Goal: Information Seeking & Learning: Learn about a topic

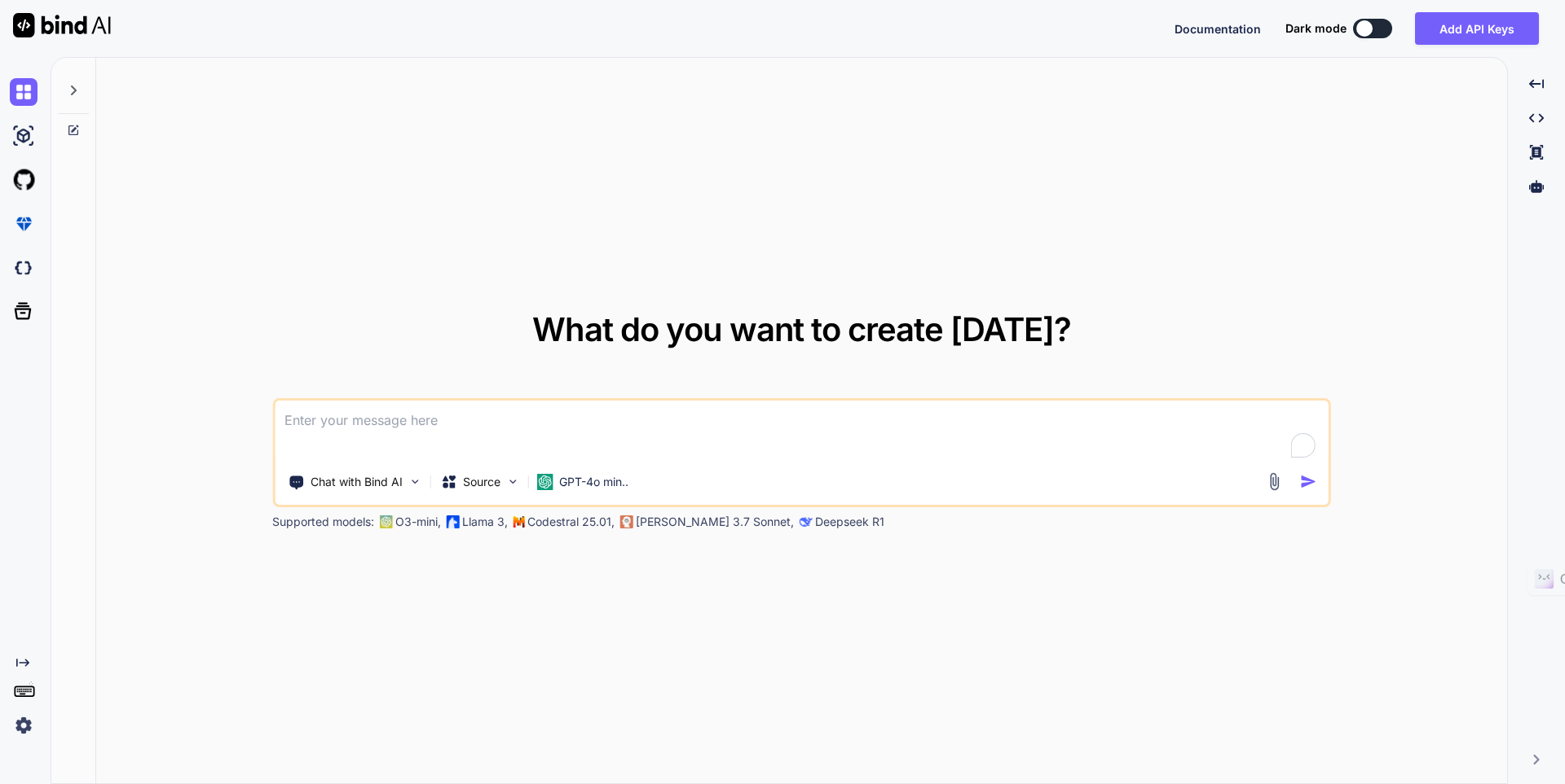
type textarea "x"
click at [1359, 40] on button "Sign in" at bounding box center [1357, 28] width 88 height 33
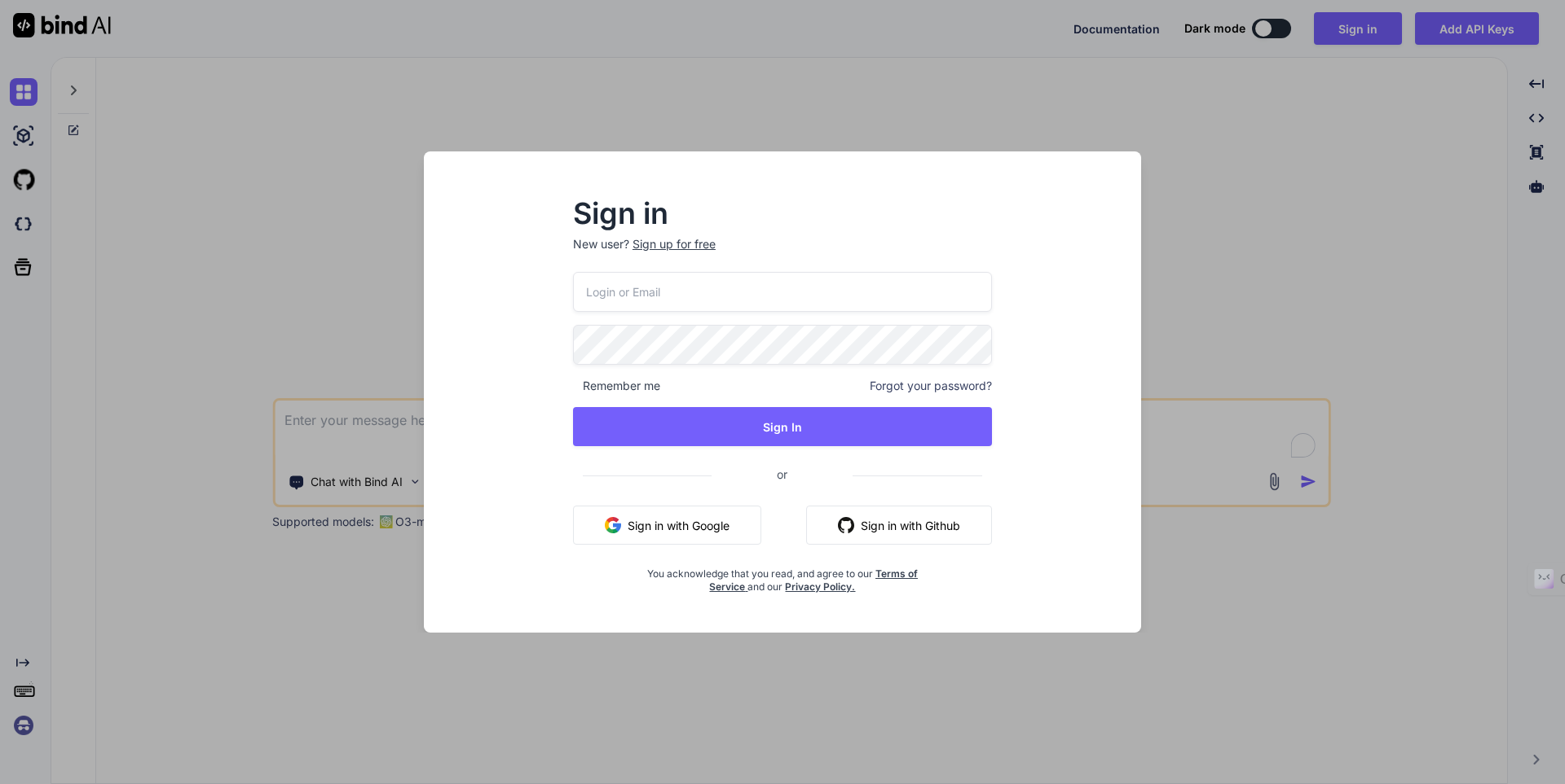
type input "[EMAIL_ADDRESS][DOMAIN_NAME]"
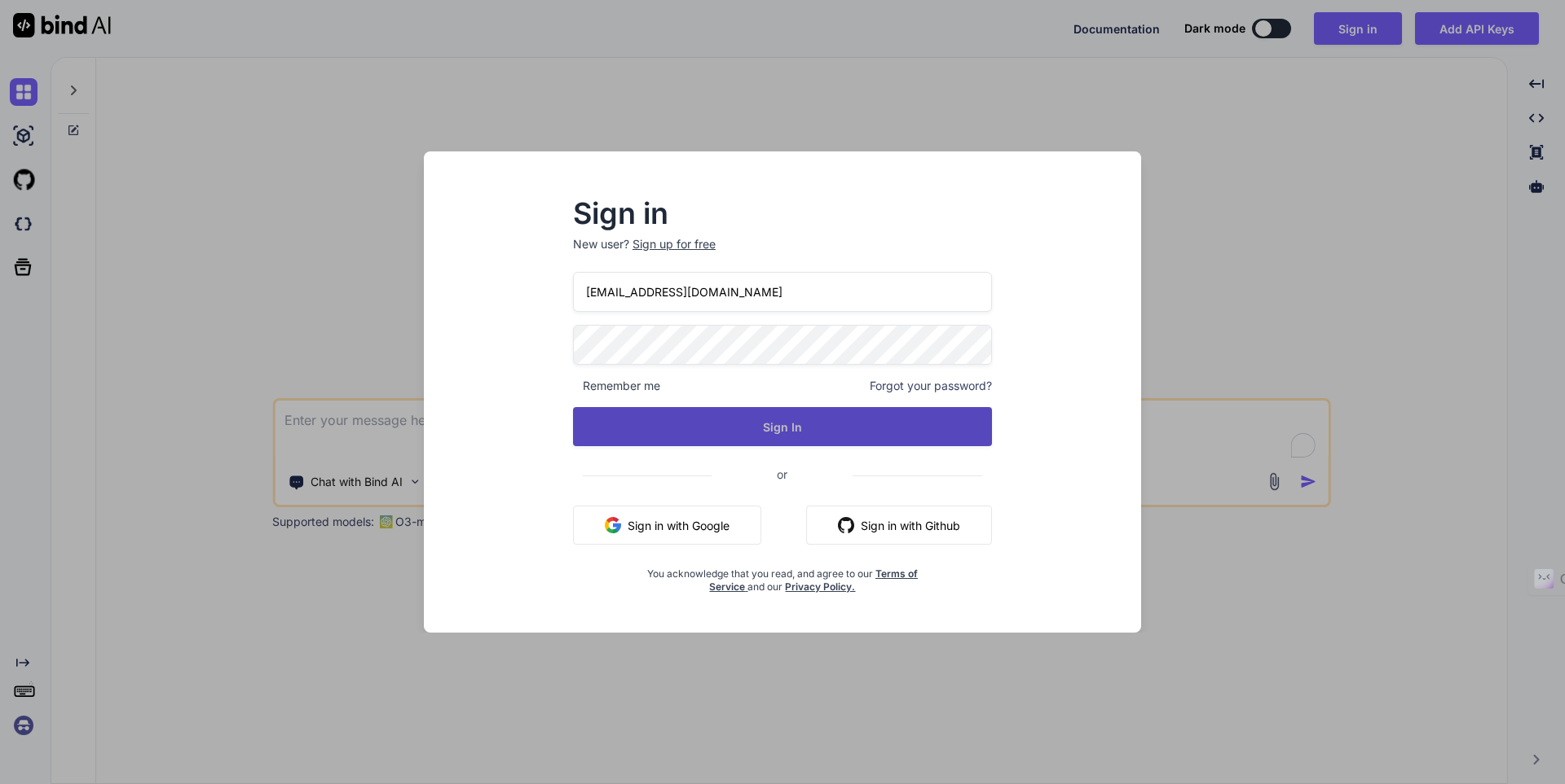
click at [813, 423] on button "Sign In" at bounding box center [782, 426] width 419 height 39
click at [812, 419] on button "Sign In" at bounding box center [782, 426] width 419 height 39
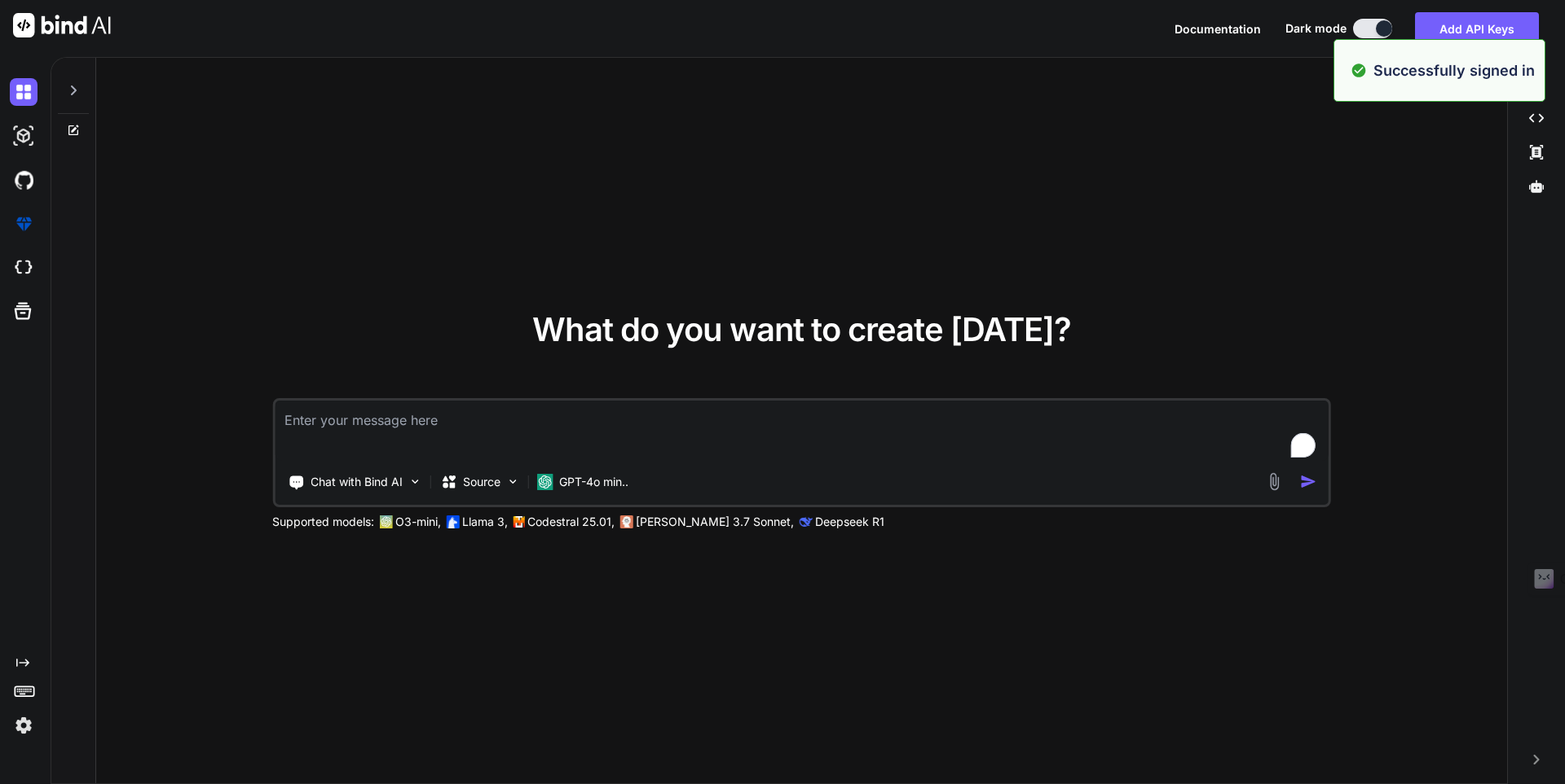
type textarea "x"
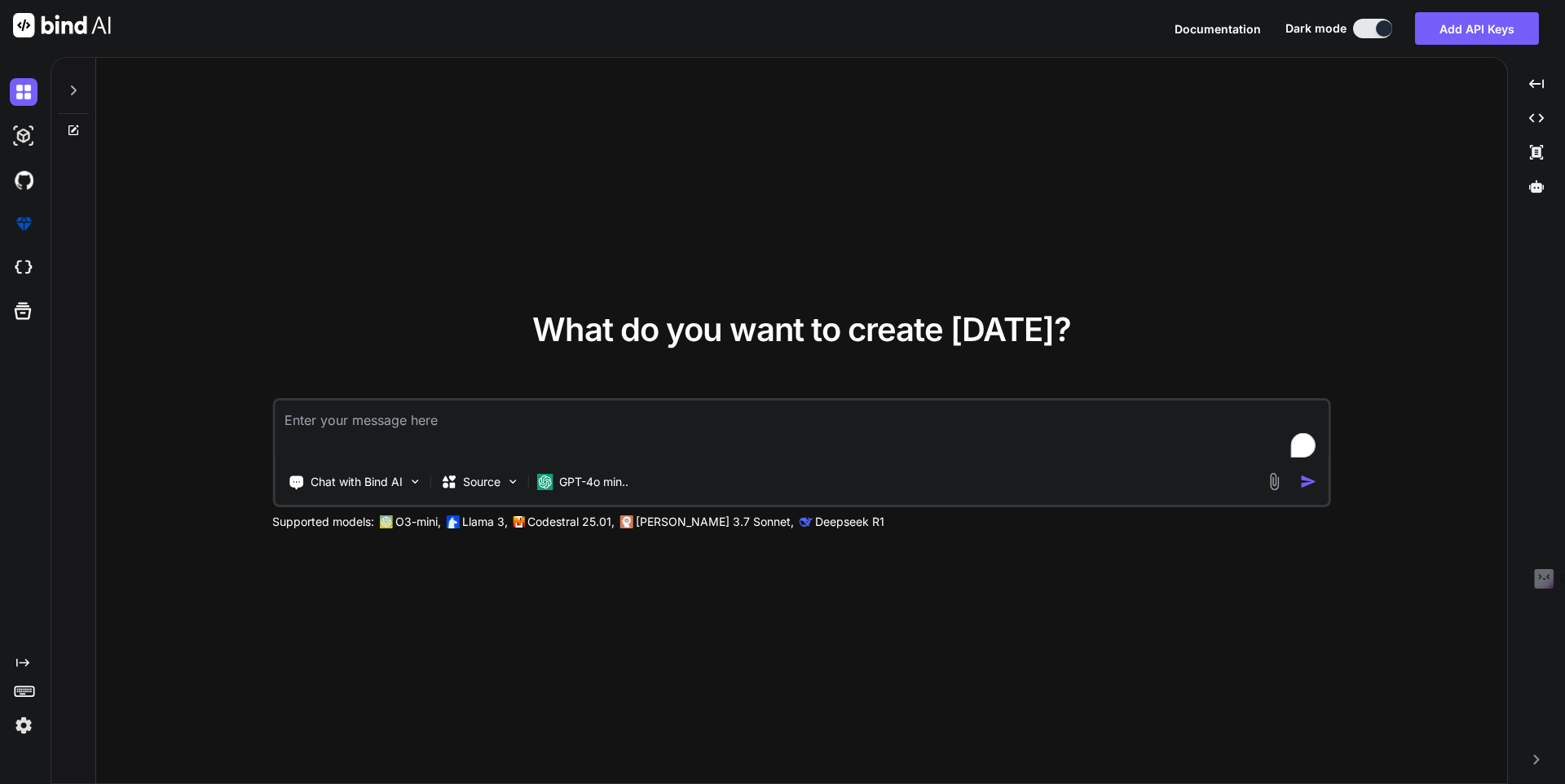
click at [339, 415] on textarea "To enrich screen reader interactions, please activate Accessibility in Grammarl…" at bounding box center [801, 430] width 1054 height 60
type textarea "W"
type textarea "x"
type textarea "Wr"
type textarea "x"
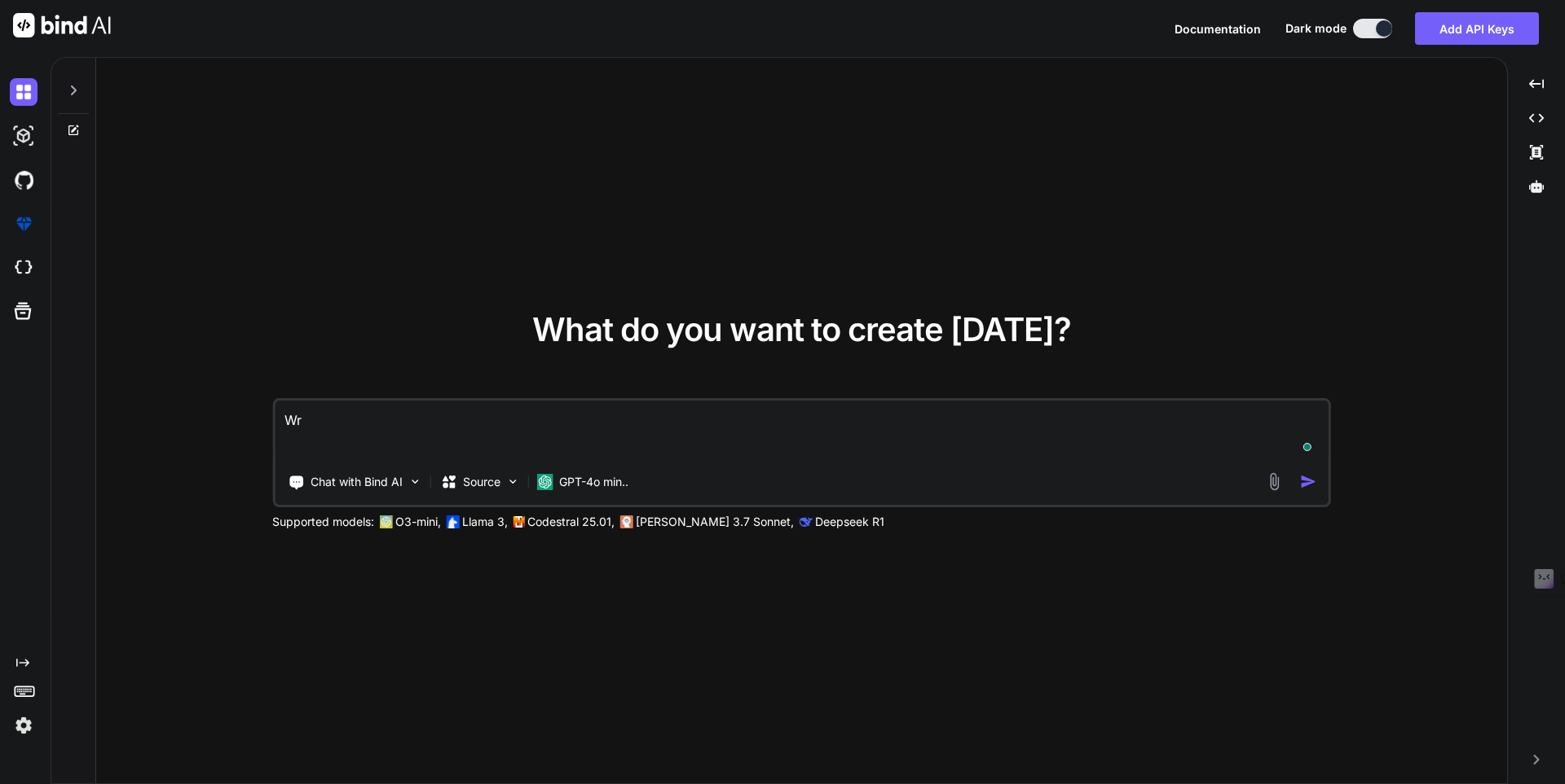
type textarea "Wri"
type textarea "x"
type textarea "Writ"
type textarea "x"
type textarea "Write"
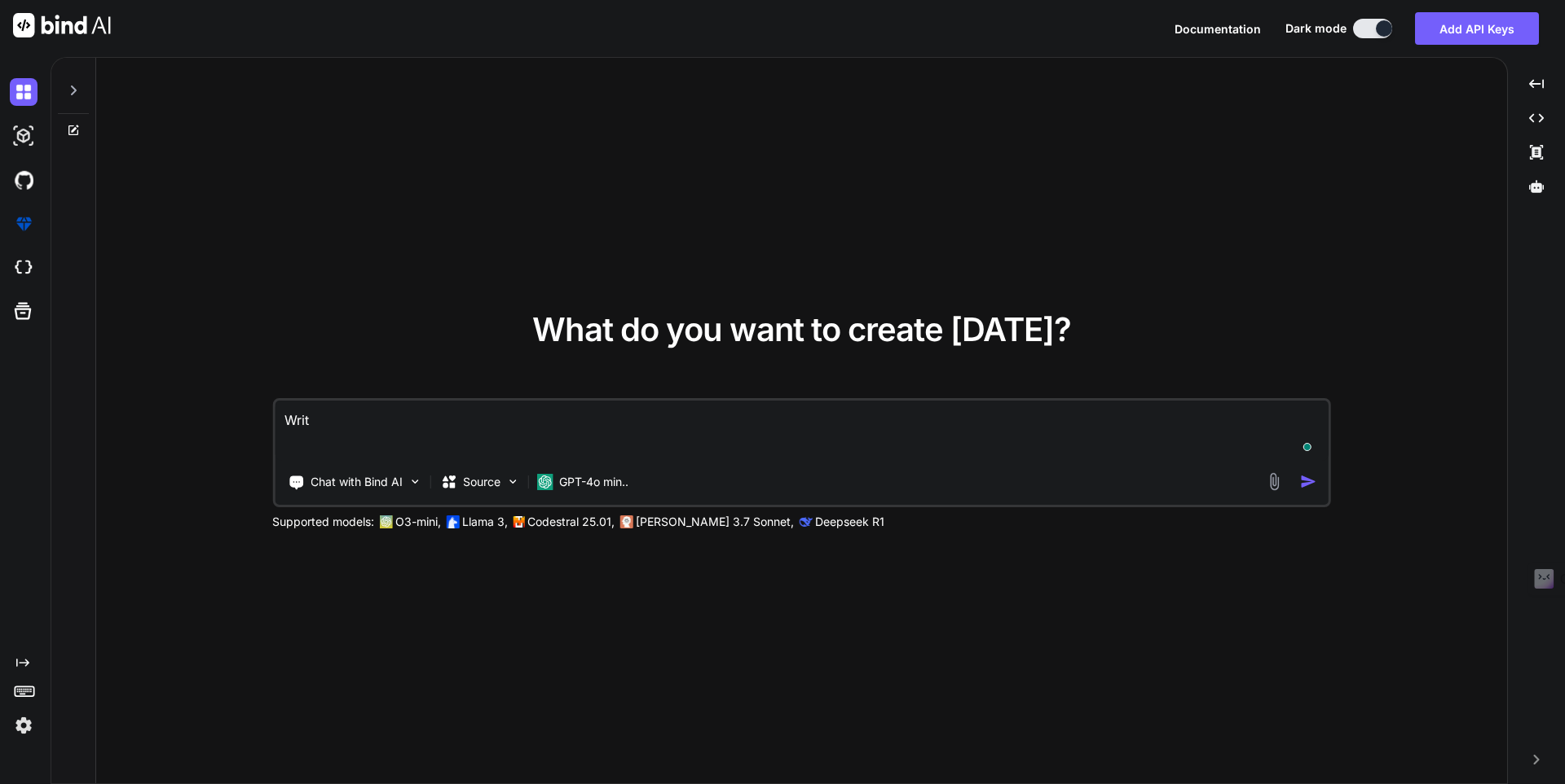
type textarea "x"
type textarea "Write"
type textarea "x"
type textarea "Write a"
type textarea "x"
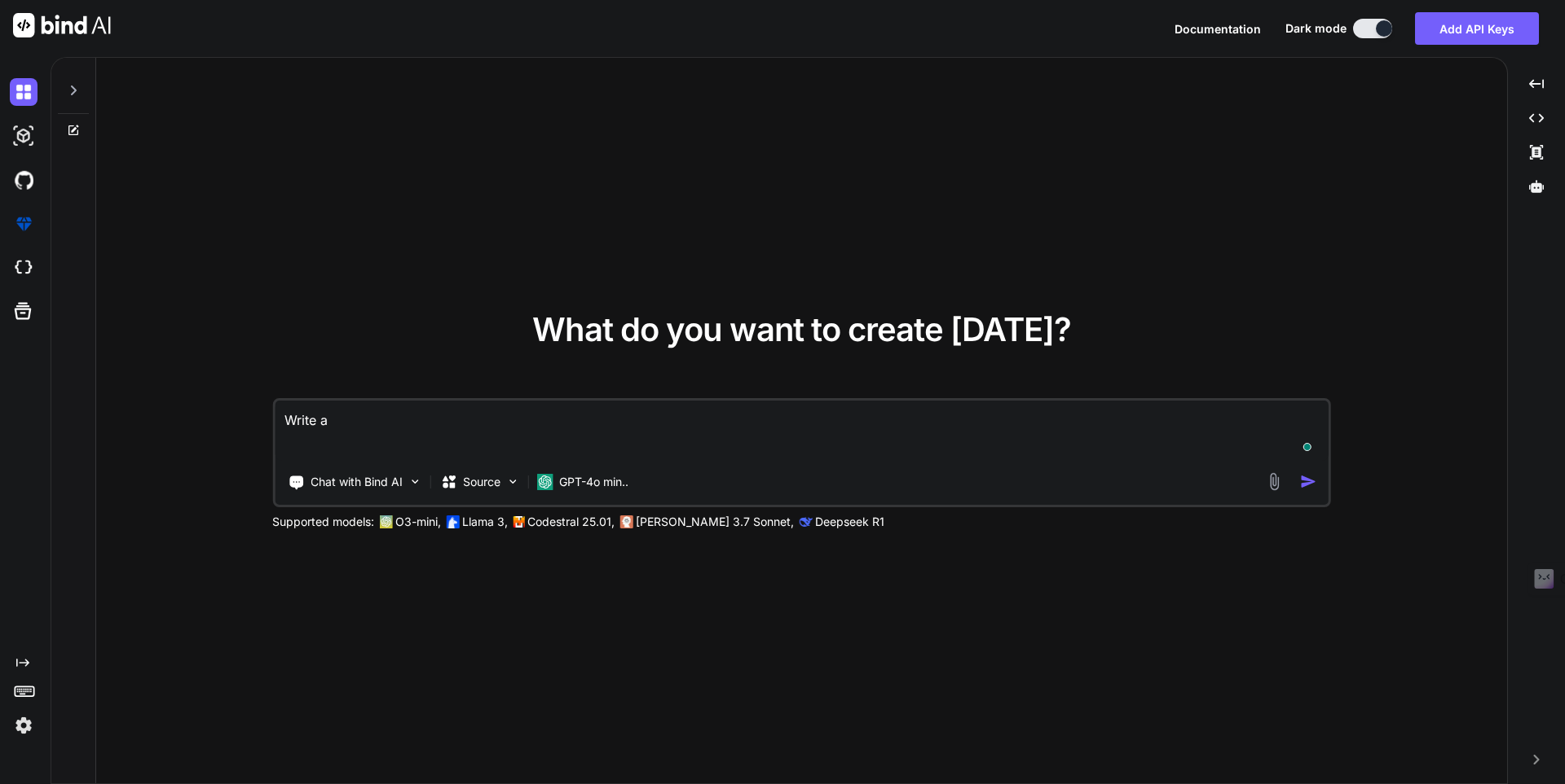
type textarea "Write a"
type textarea "x"
type textarea "Write a b"
type textarea "x"
type textarea "Write a br"
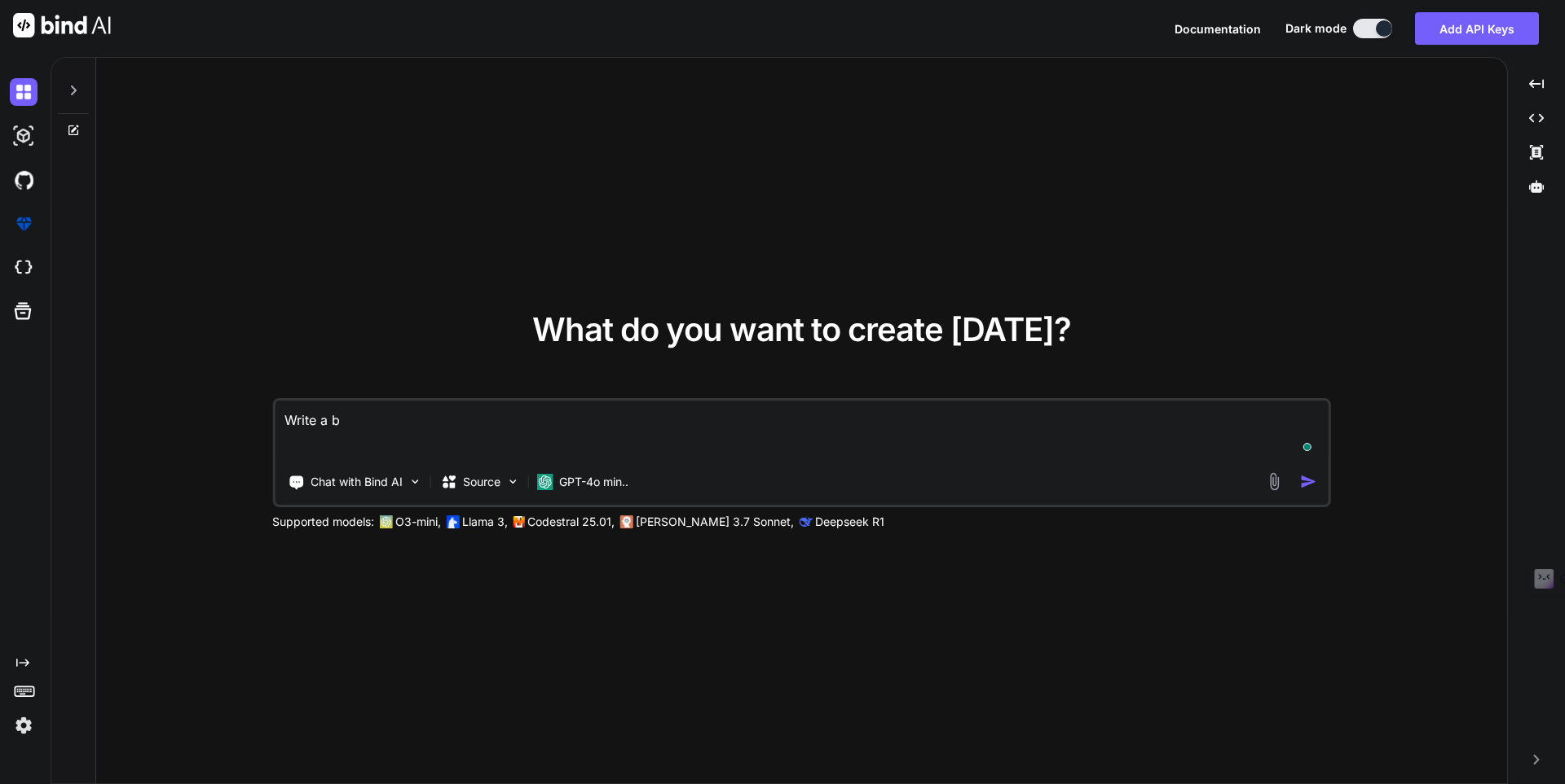
type textarea "x"
type textarea "Write a bri"
type textarea "x"
type textarea "Write a brie"
type textarea "x"
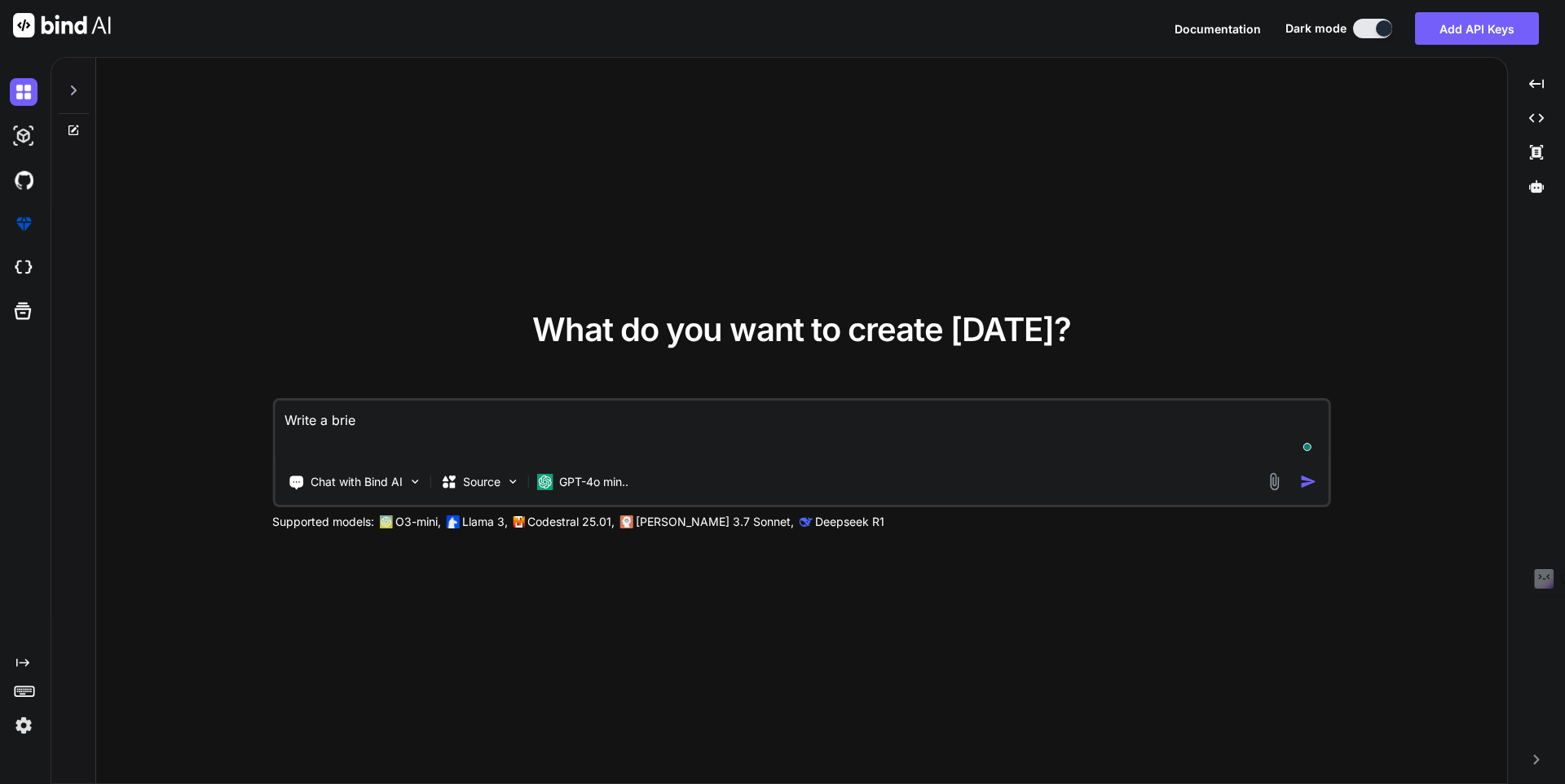
type textarea "Write a brief"
type textarea "x"
type textarea "Write a brief"
type textarea "x"
type textarea "Write a brief n"
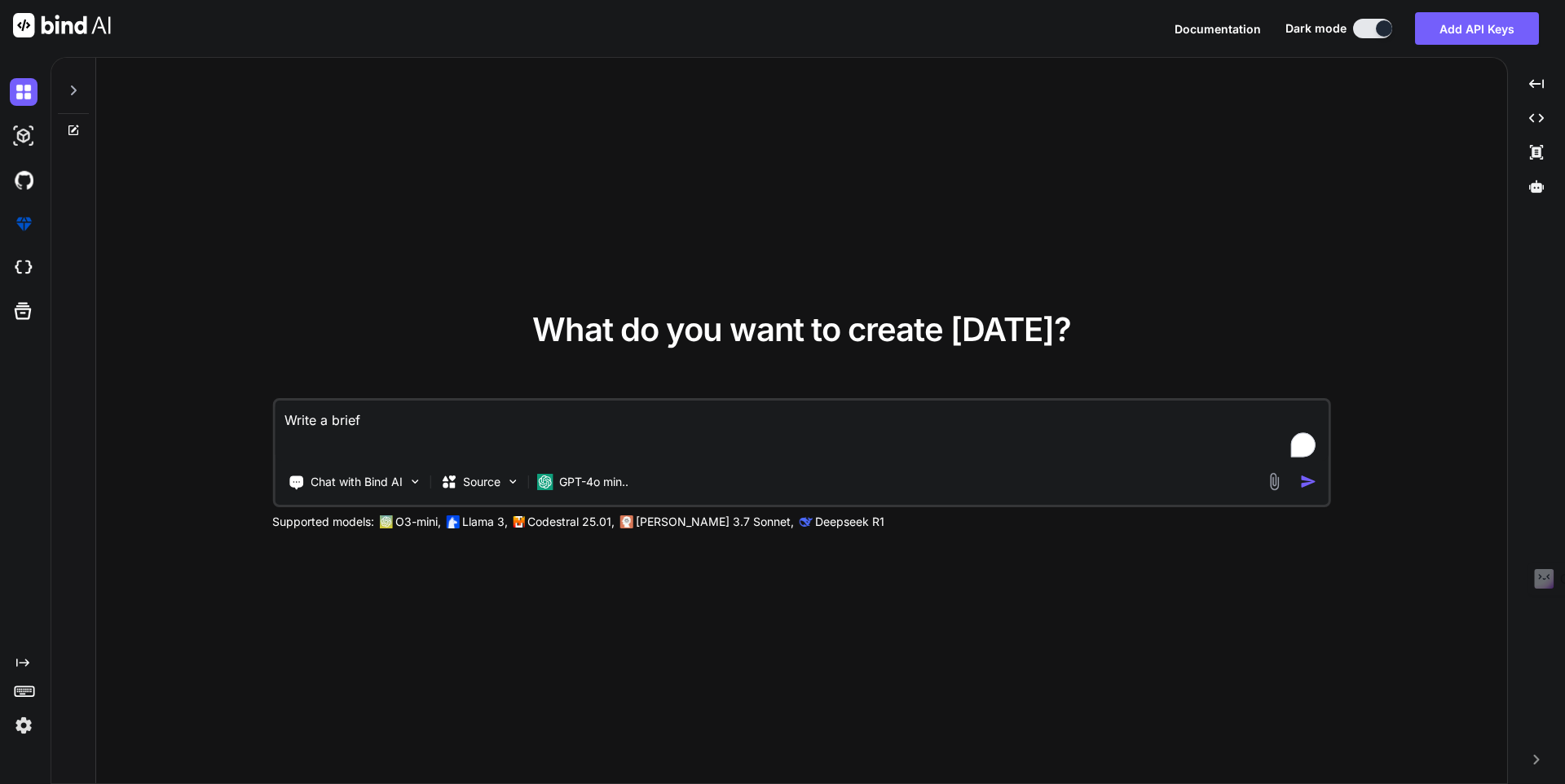
type textarea "x"
type textarea "Write a brief no"
type textarea "x"
type textarea "Write a brief not"
type textarea "x"
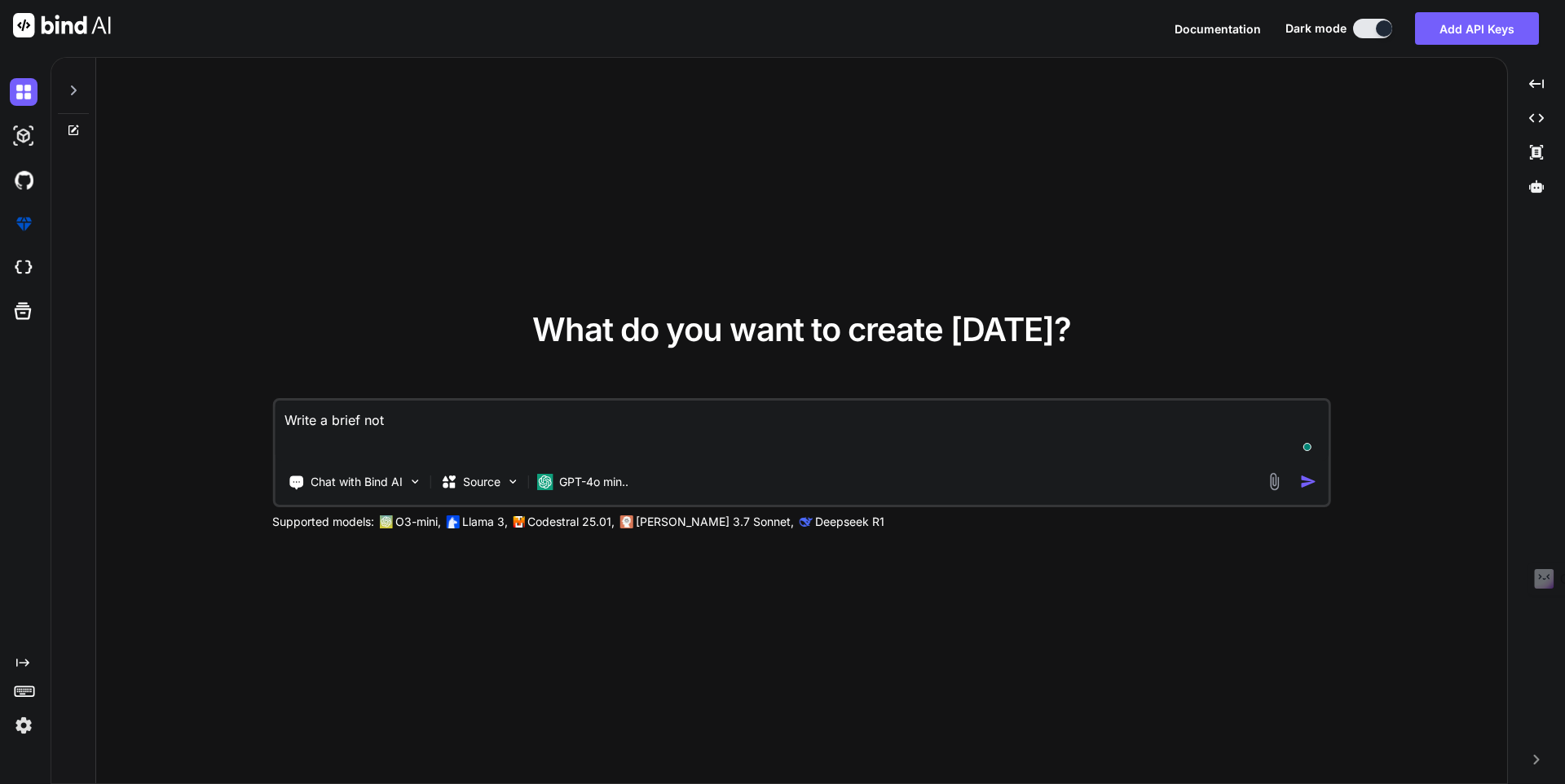
type textarea "Write a brief note"
type textarea "x"
type textarea "Write a brief noted"
type textarea "x"
type textarea "Write a brief note"
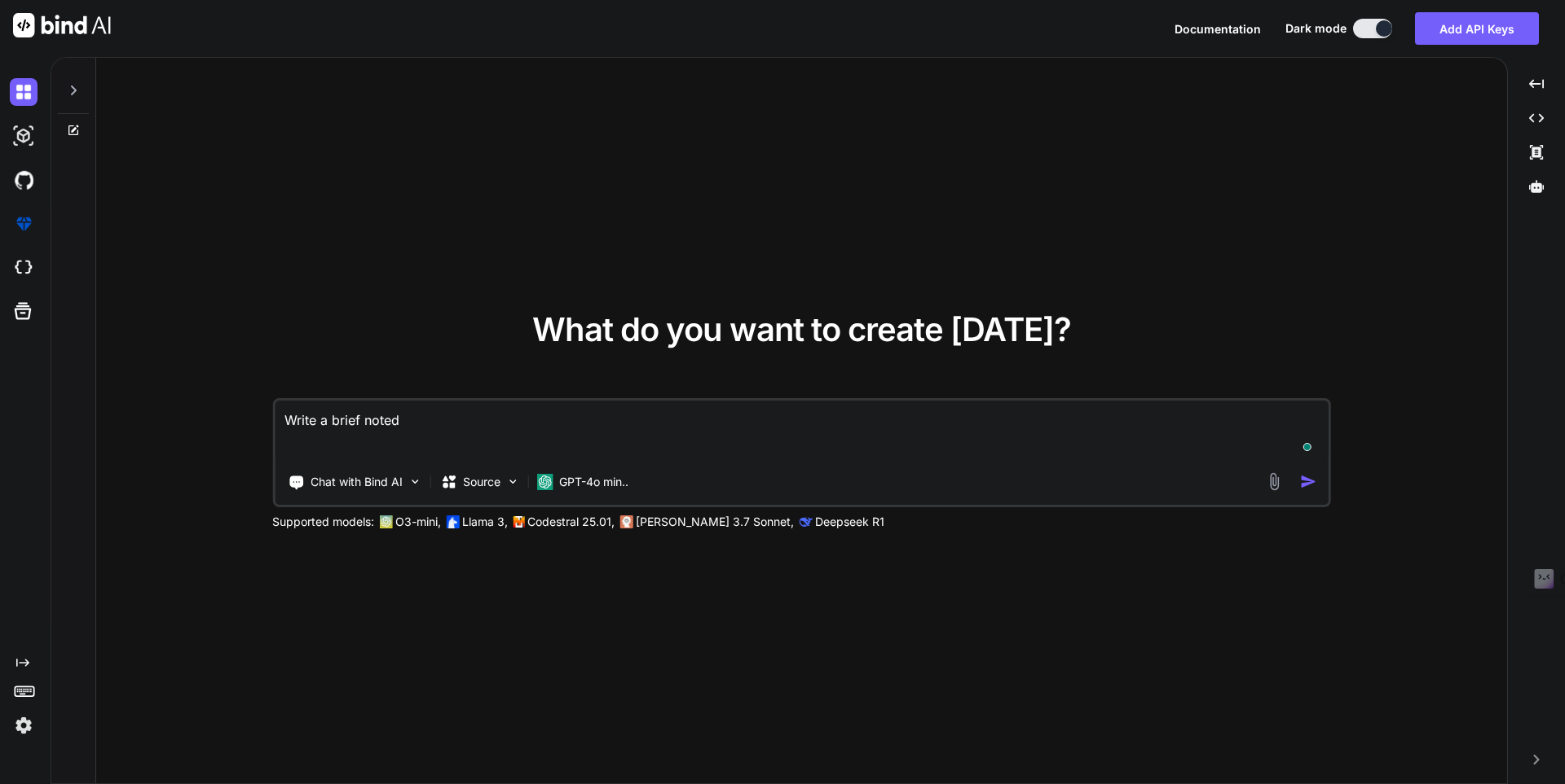
type textarea "x"
type textarea "Write a brief notes"
type textarea "x"
type textarea "Write a brief notes"
type textarea "x"
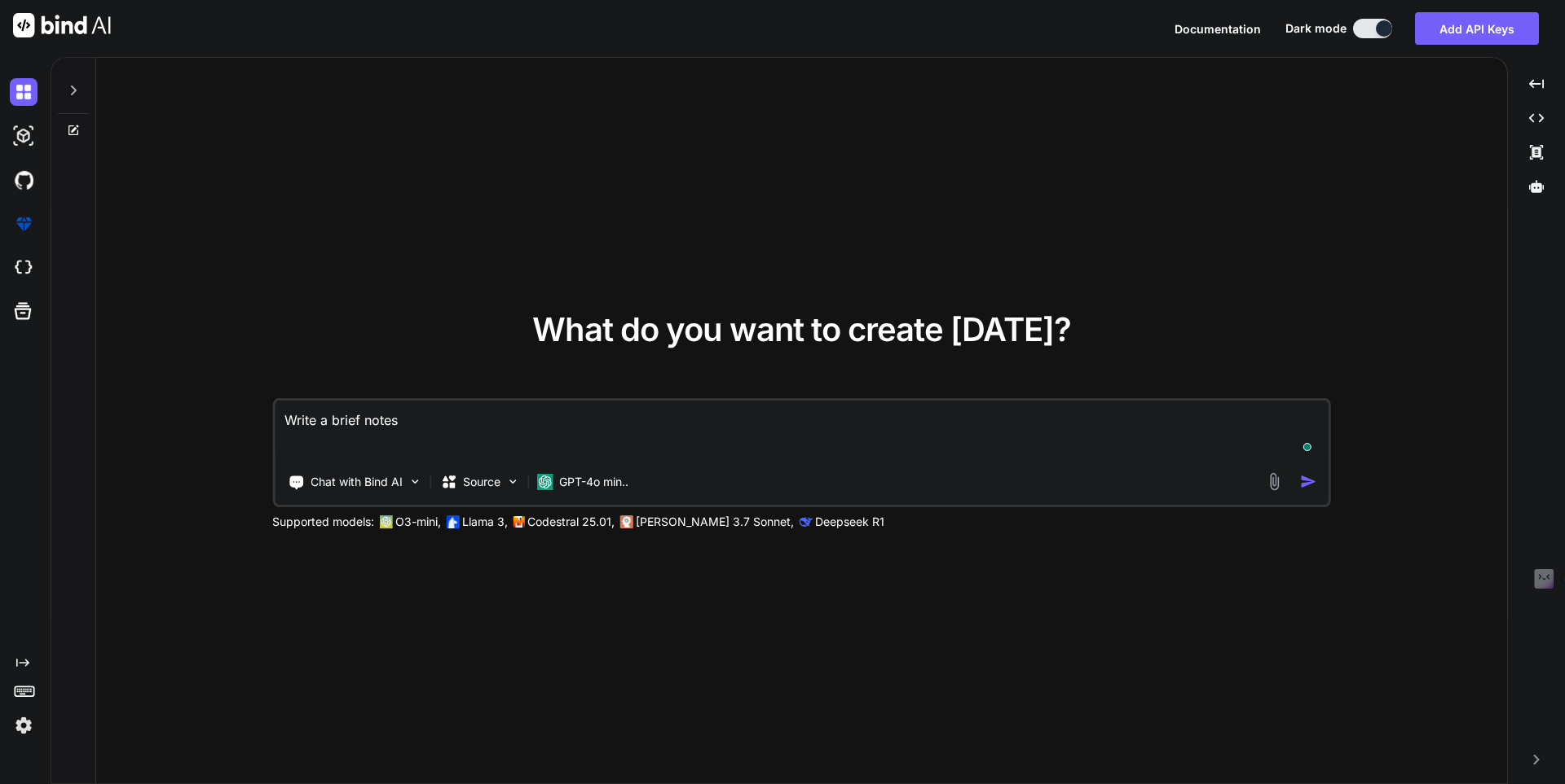
type textarea "Write a brief notes f"
type textarea "x"
type textarea "Write a brief notes fo"
type textarea "x"
type textarea "Write a brief notes for"
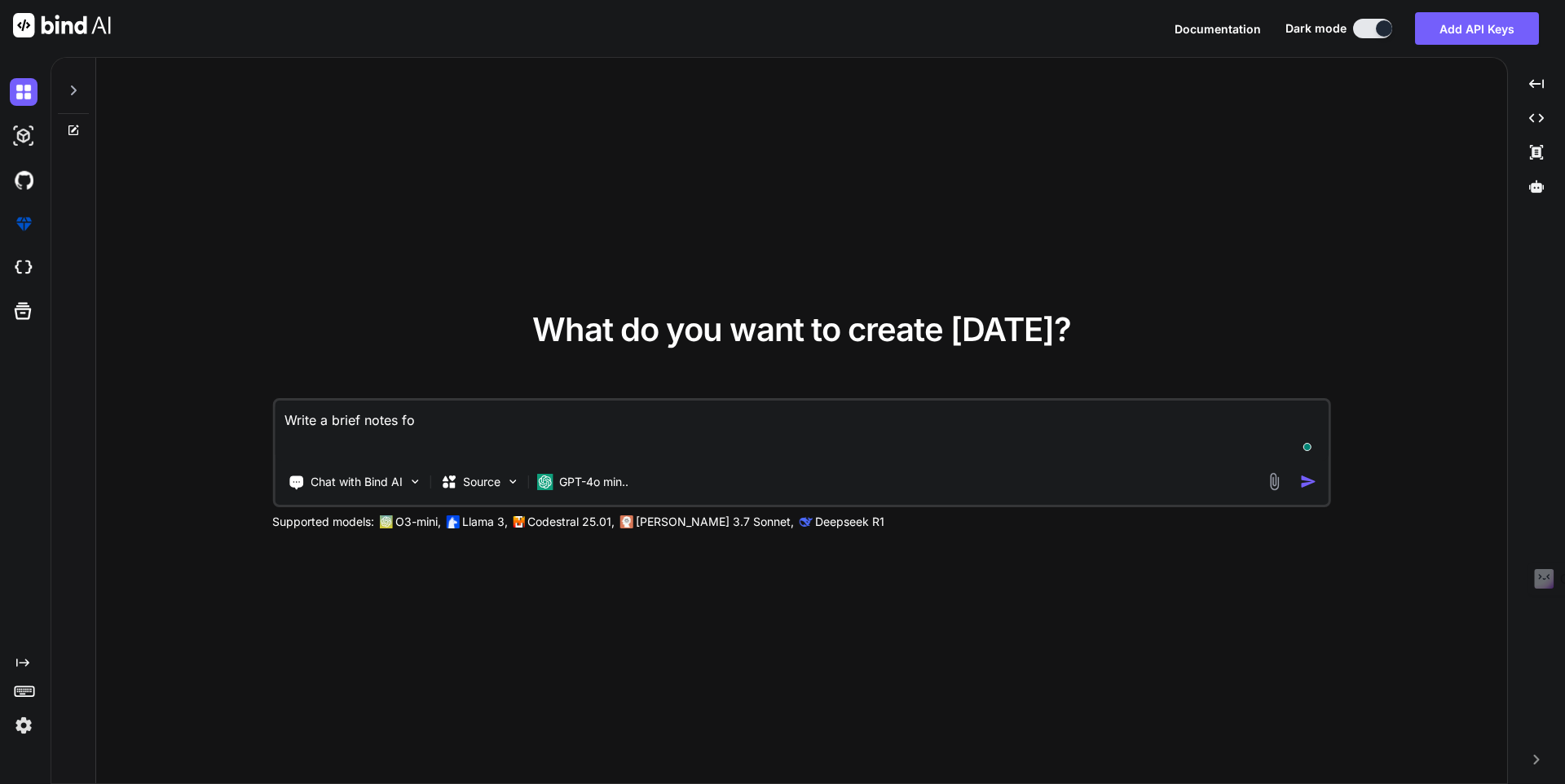
type textarea "x"
type textarea "Write a brief notes for"
type textarea "x"
type textarea "Write a brief notes for i"
type textarea "x"
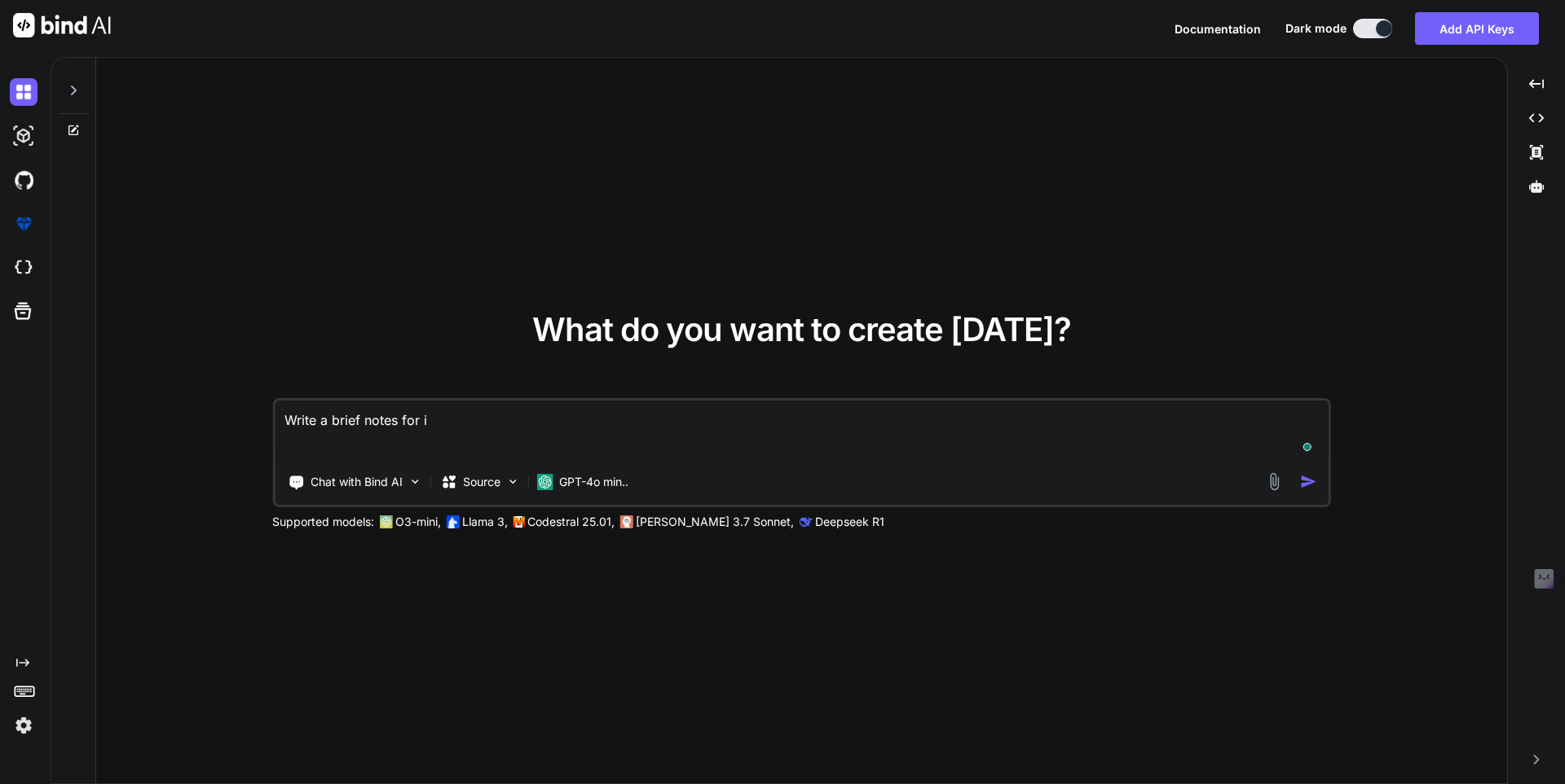
type textarea "Write a brief notes for if"
type textarea "x"
type textarea "Write a brief notes for if"
type textarea "x"
type textarea "Write a brief notes for if"
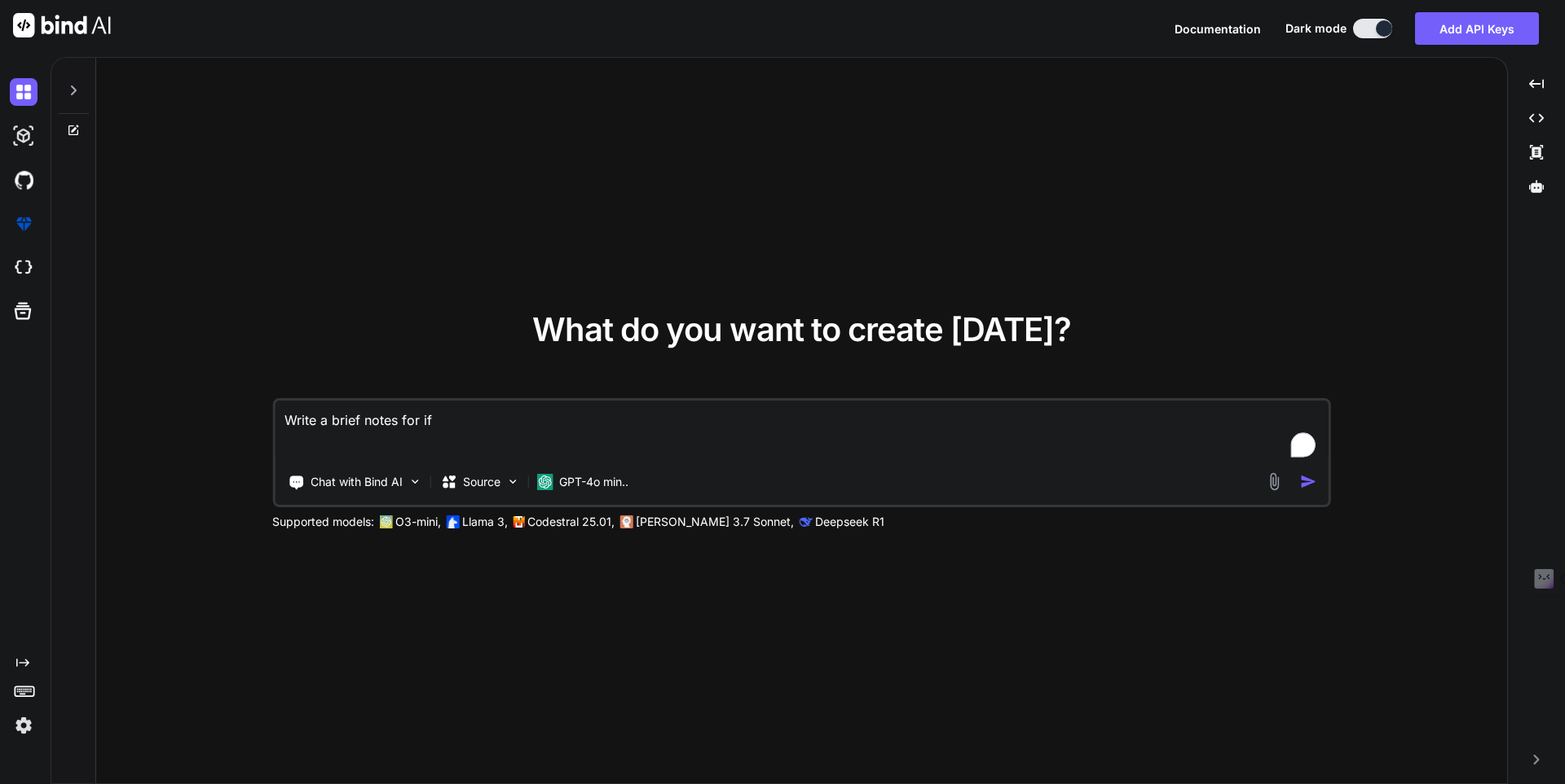
type textarea "x"
type textarea "Write a brief notes for if,"
type textarea "x"
type textarea "Write a brief notes for if,"
type textarea "x"
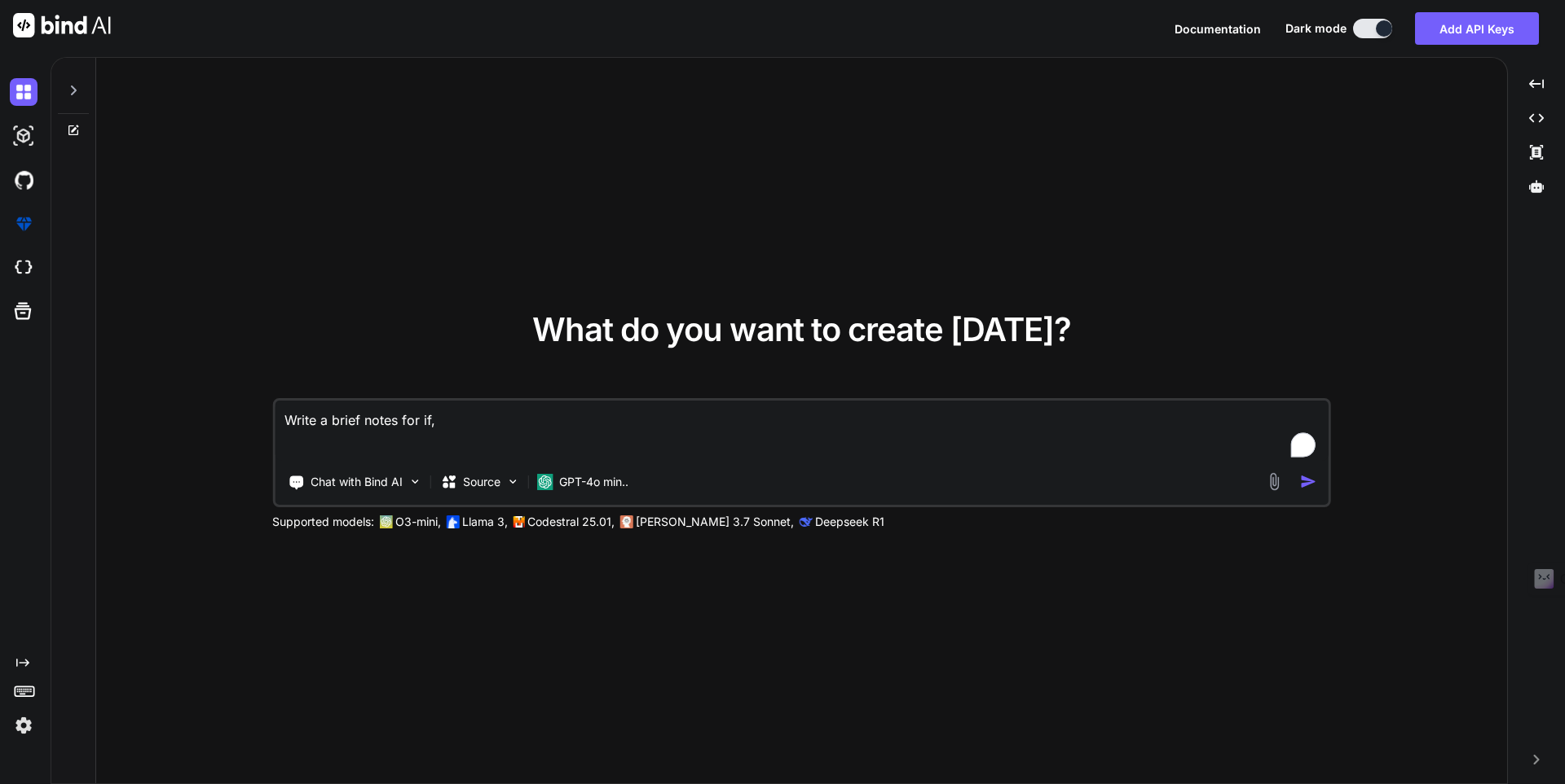
type textarea "Write a brief notes for if, e"
type textarea "x"
type textarea "Write a brief notes for if, el"
type textarea "x"
type textarea "Write a brief notes for if, els"
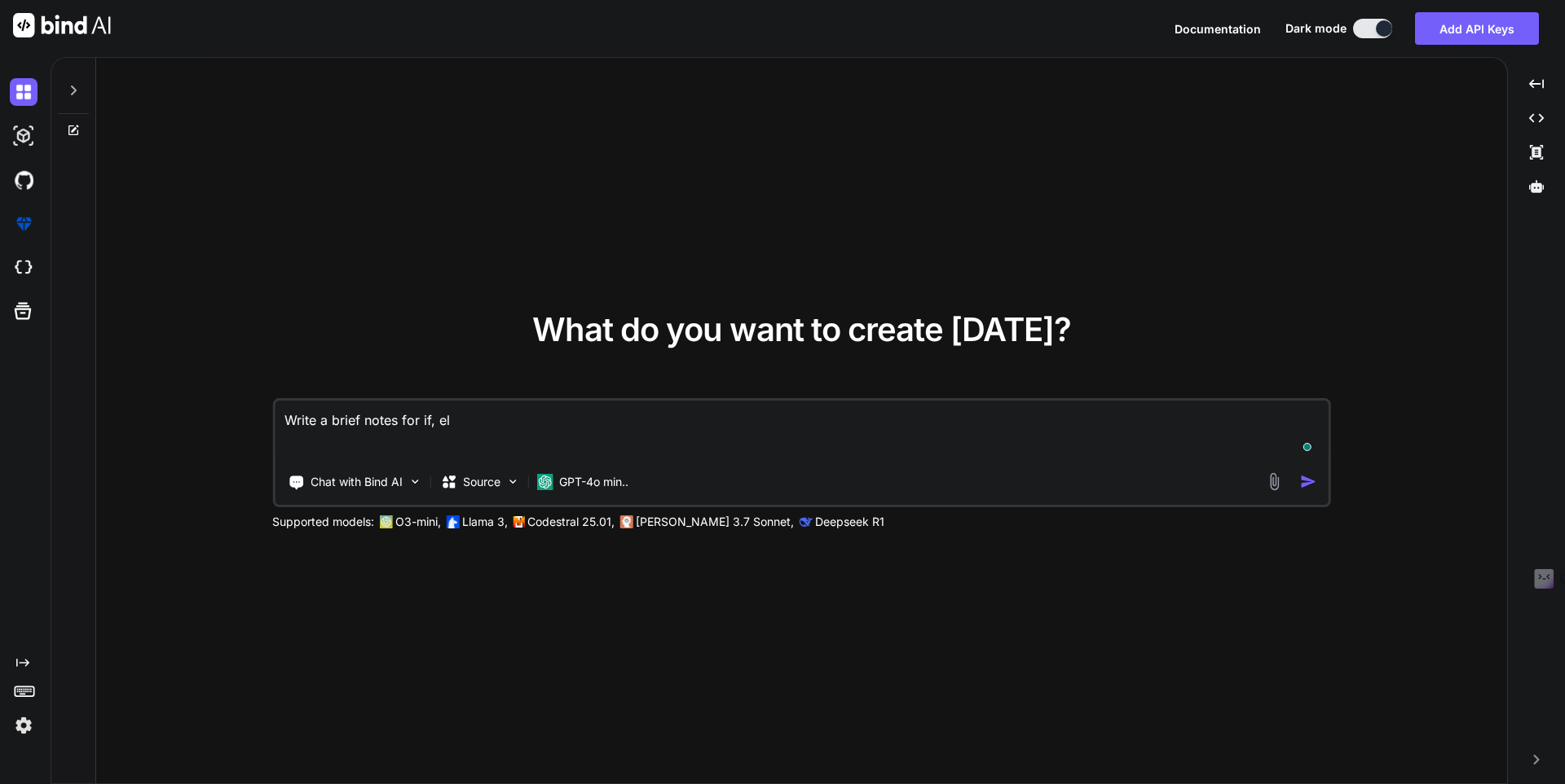
type textarea "x"
type textarea "Write a brief notes for if, else"
type textarea "x"
type textarea "Write a brief notes for if, else"
type textarea "x"
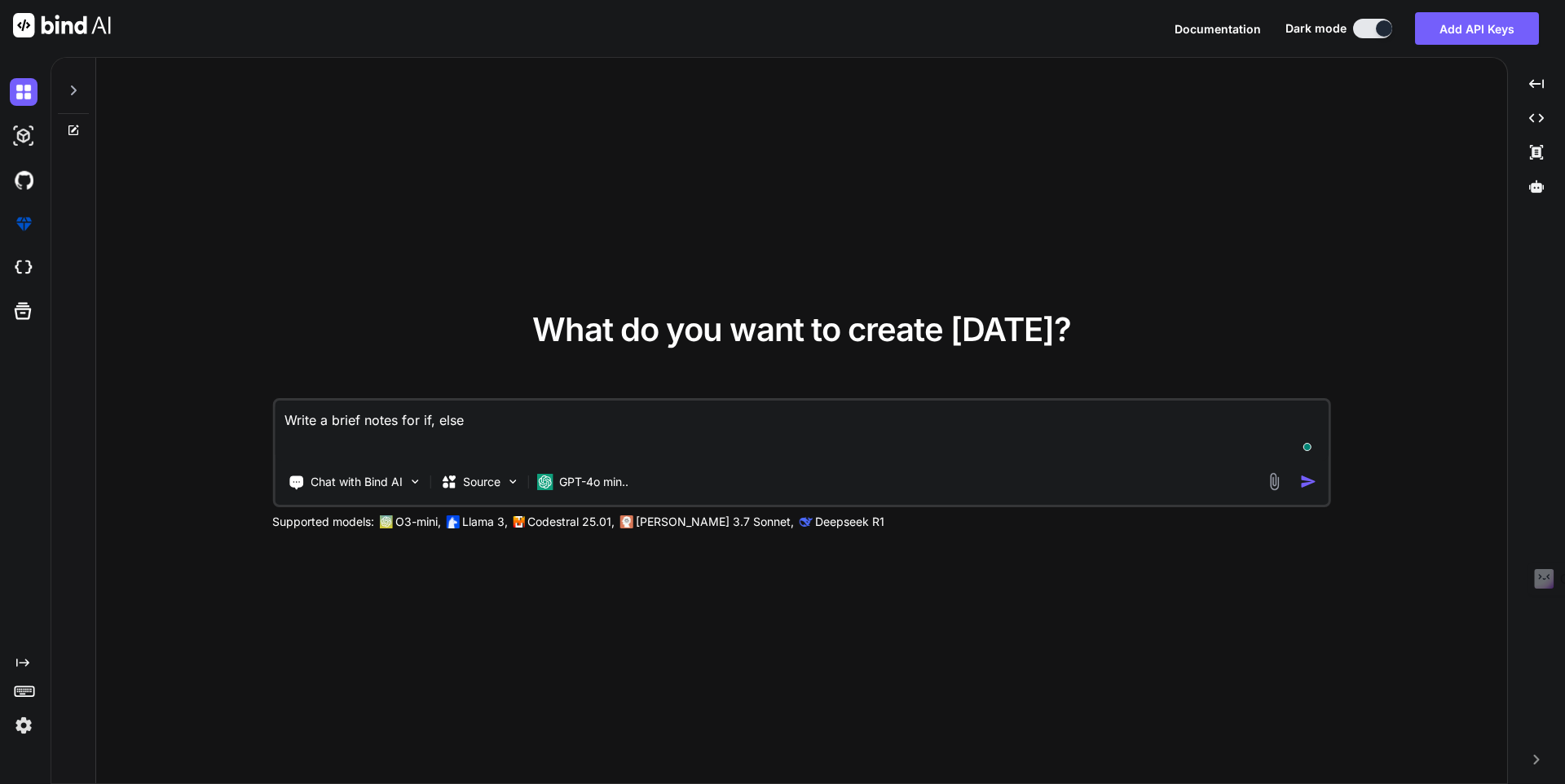
type textarea "Write a brief notes for if, else i"
type textarea "x"
type textarea "Write a brief notes for if, else if"
type textarea "x"
type textarea "Write a brief notes for if, else if"
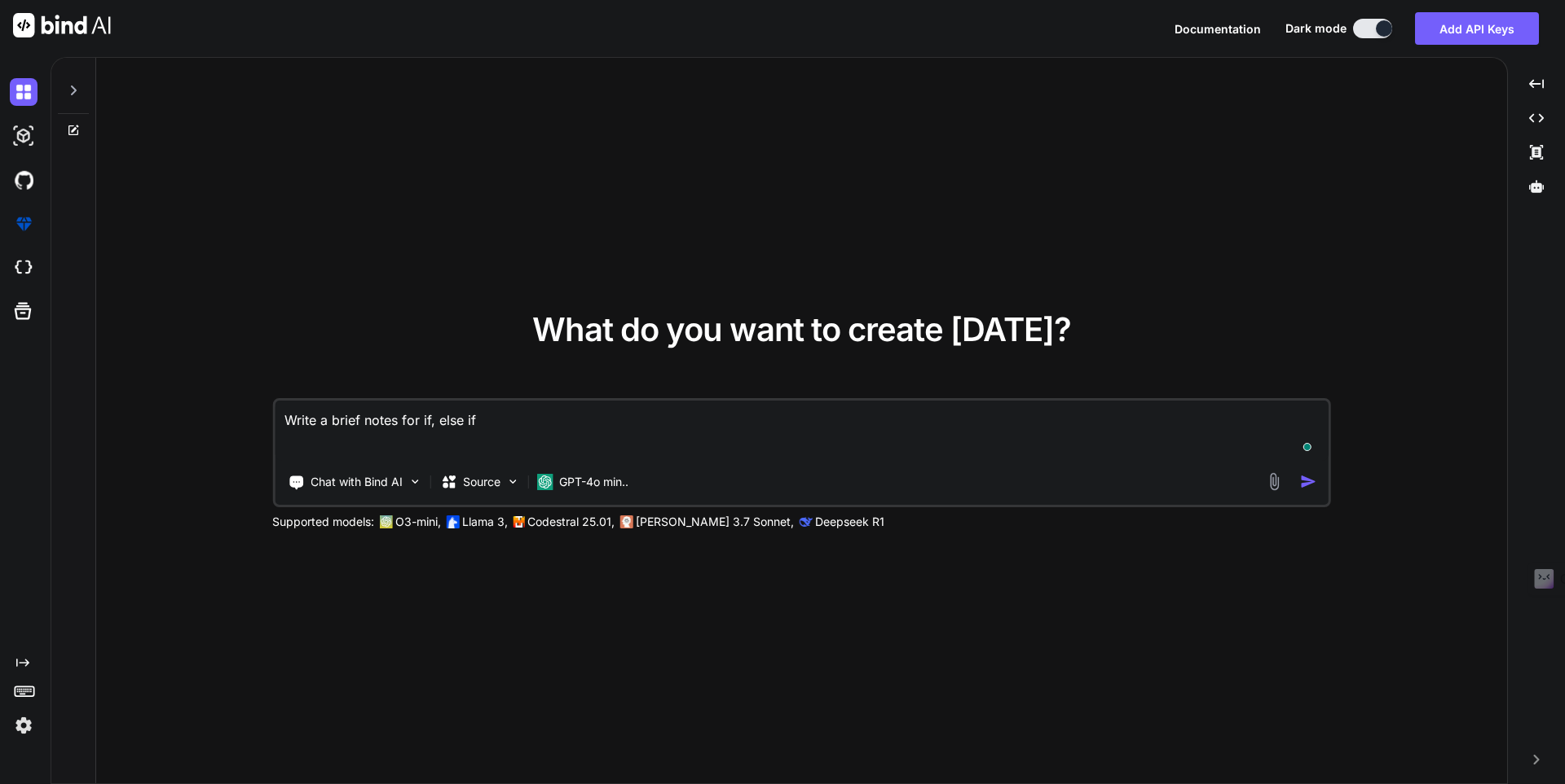
type textarea "x"
type textarea "Write a brief notes for if, else if a"
type textarea "x"
type textarea "Write a brief notes for if, else if an"
type textarea "x"
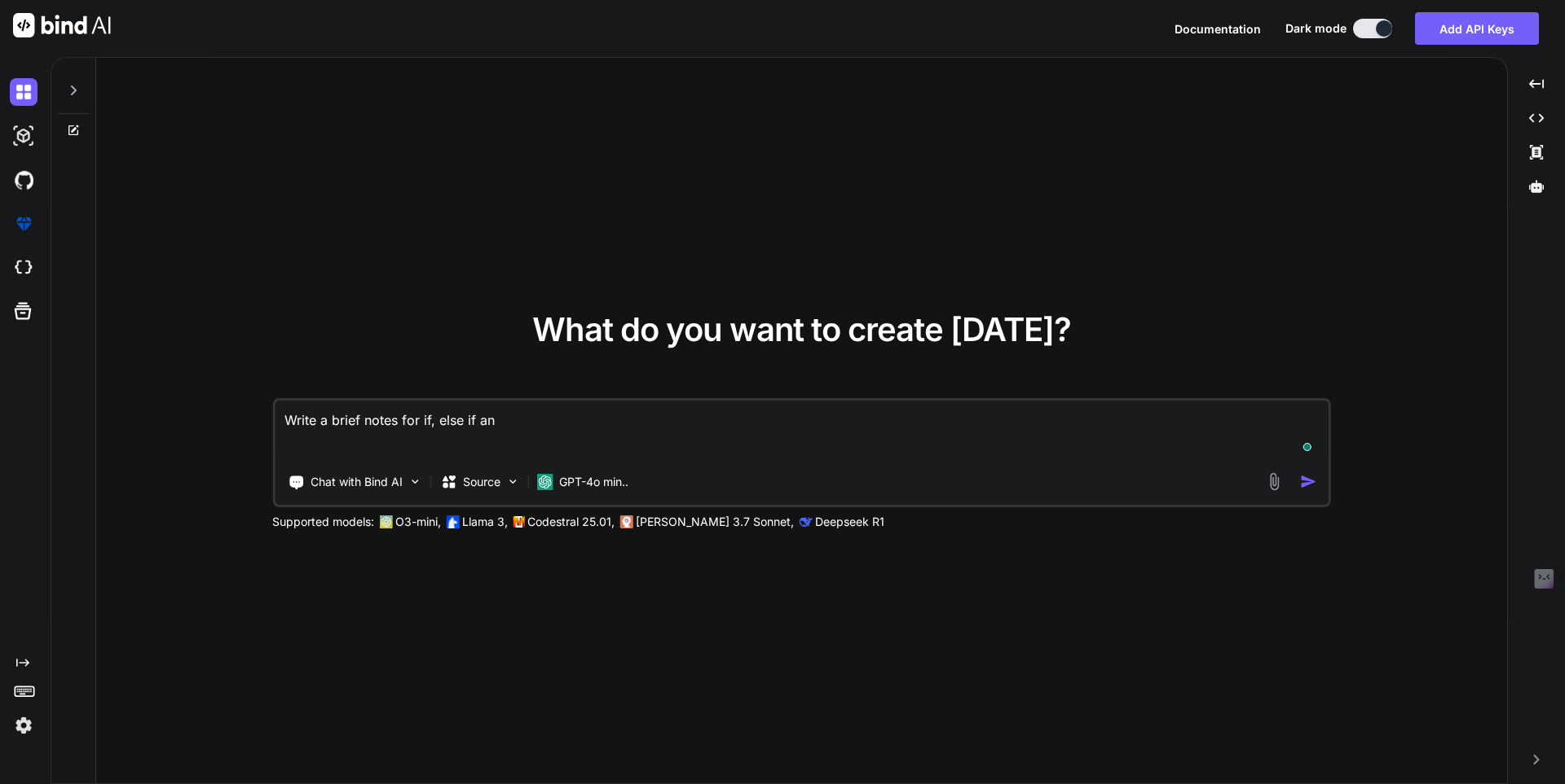
type textarea "Write a brief notes for if, else if and"
type textarea "x"
type textarea "Write a brief notes for if, else if and"
type textarea "x"
type textarea "Write a brief notes for if, else if and e"
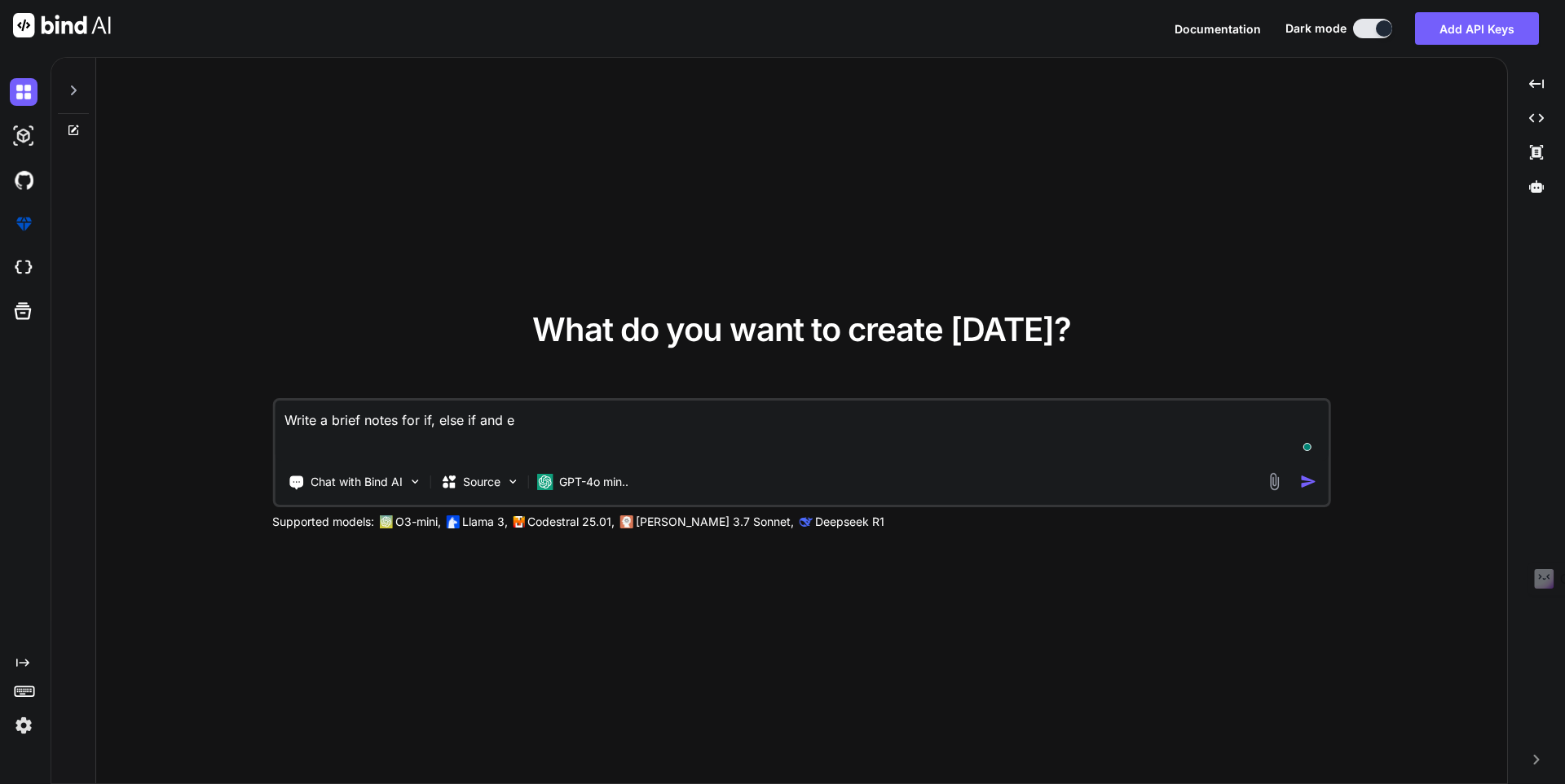
type textarea "x"
type textarea "Write a brief notes for if, else if and el"
type textarea "x"
type textarea "Write a brief notes for if, else if and [PERSON_NAME]"
type textarea "x"
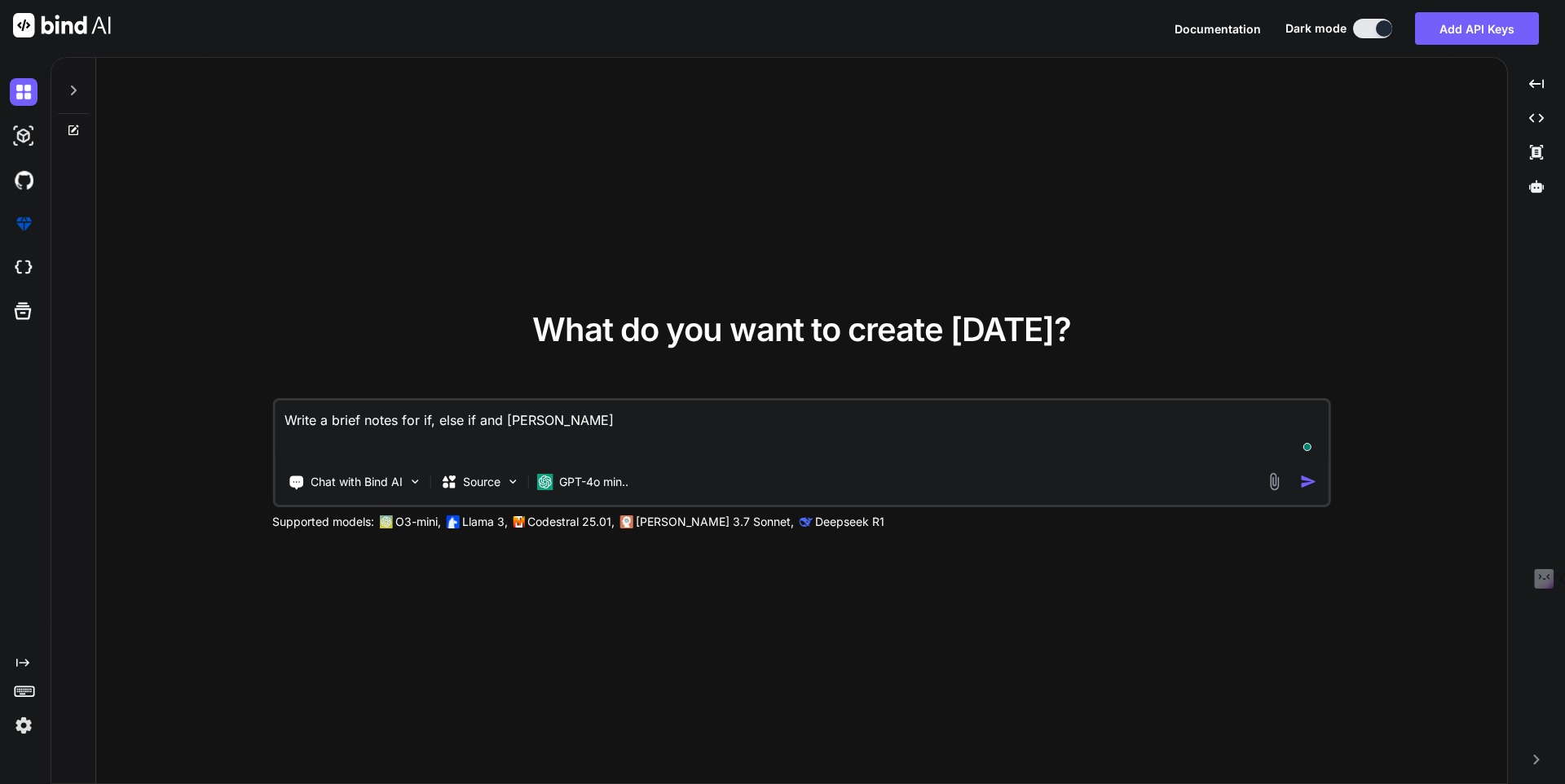
type textarea "Write a brief notes for if, else if and elif"
type textarea "x"
type textarea "Write a brief notes for if, else if and elif"
type textarea "x"
type textarea "Write a brief notes for if, else if and elif c"
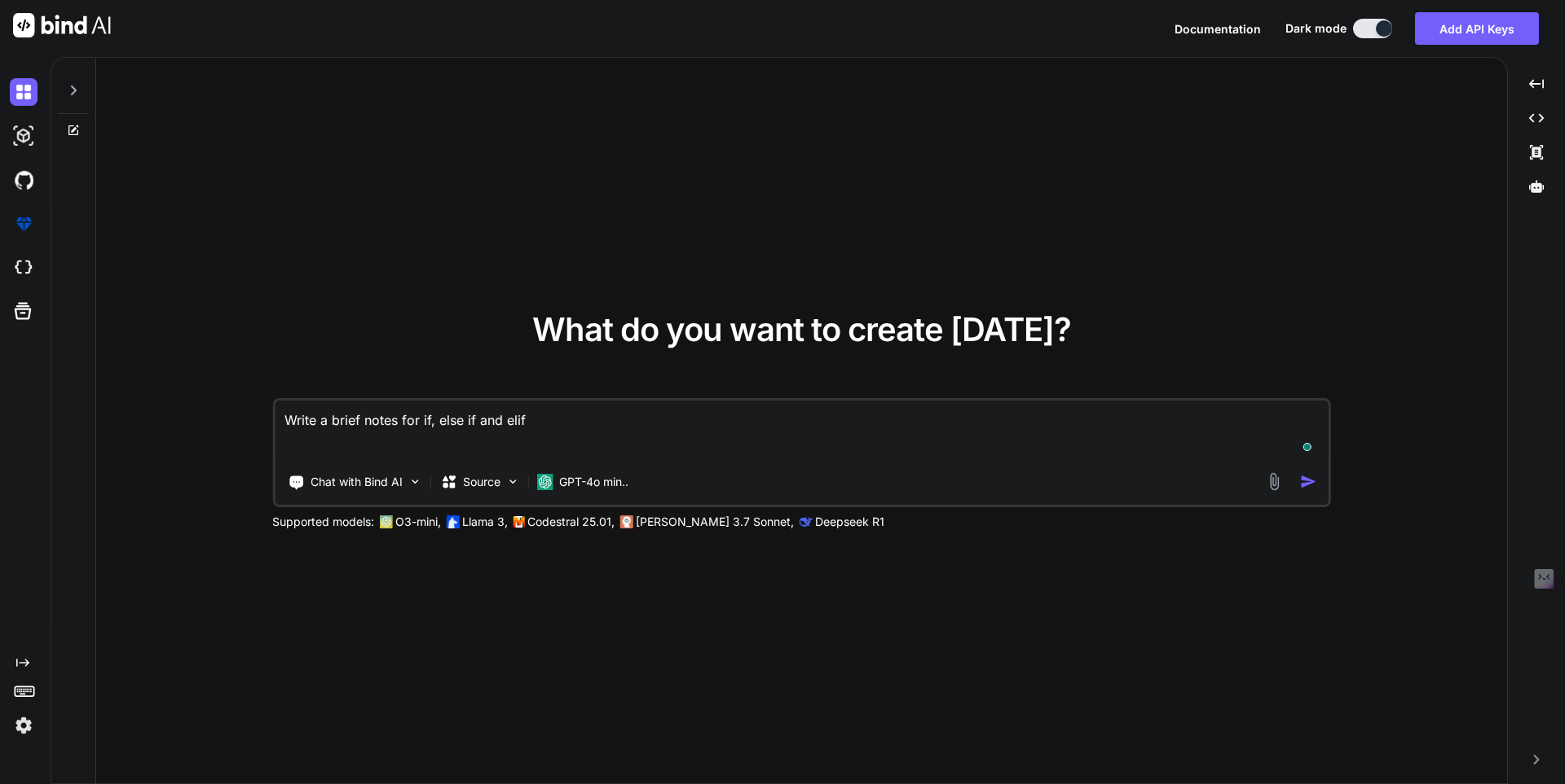
type textarea "x"
type textarea "Write a brief notes for if, else if and elif co"
type textarea "x"
type textarea "Write a brief notes for if, else if and elif con"
type textarea "x"
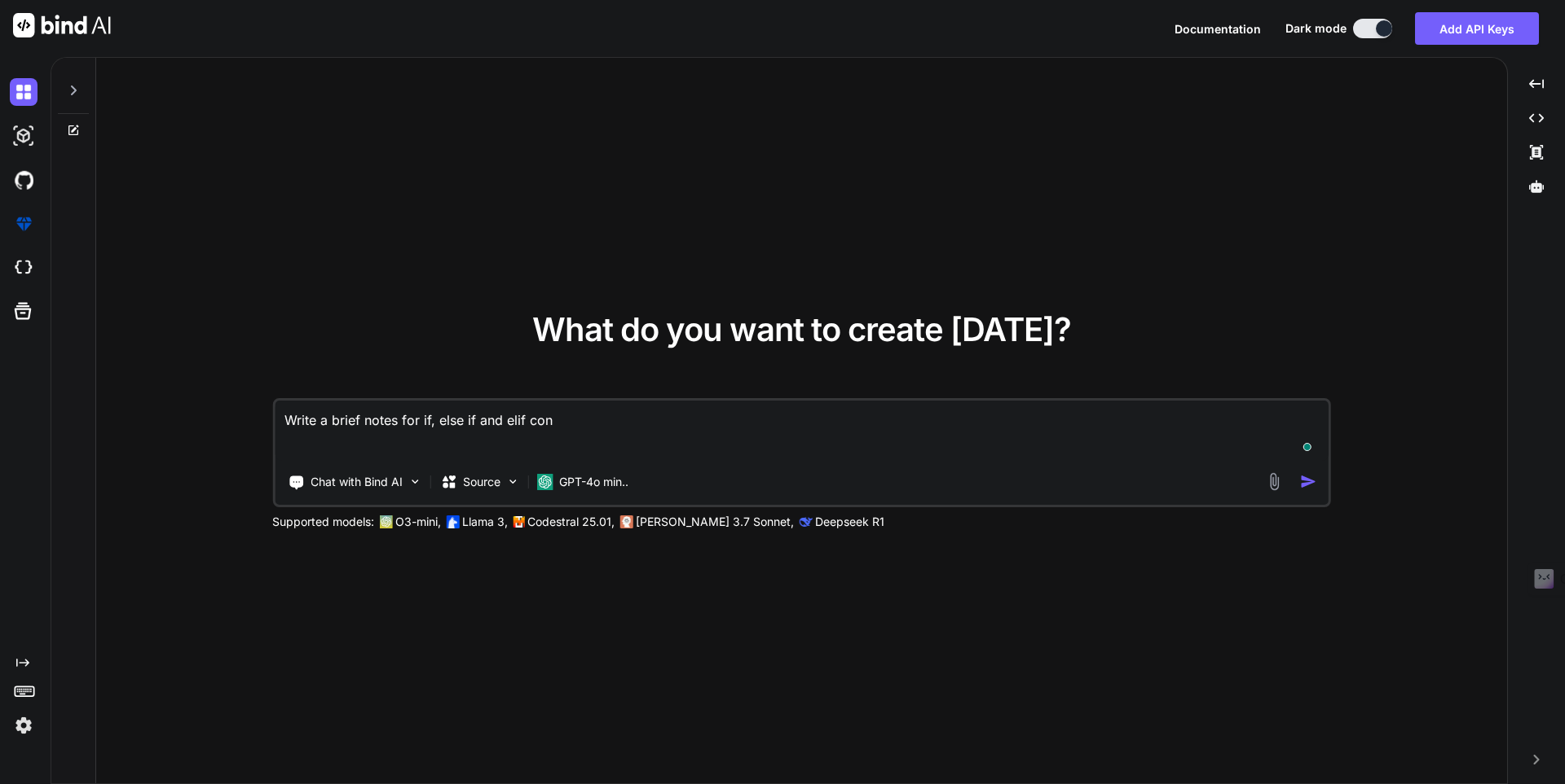
type textarea "Write a brief notes for if, else if and elif cond"
type textarea "x"
type textarea "Write a brief notes for if, else if and elif condi"
type textarea "x"
type textarea "Write a brief notes for if, else if and [PERSON_NAME]"
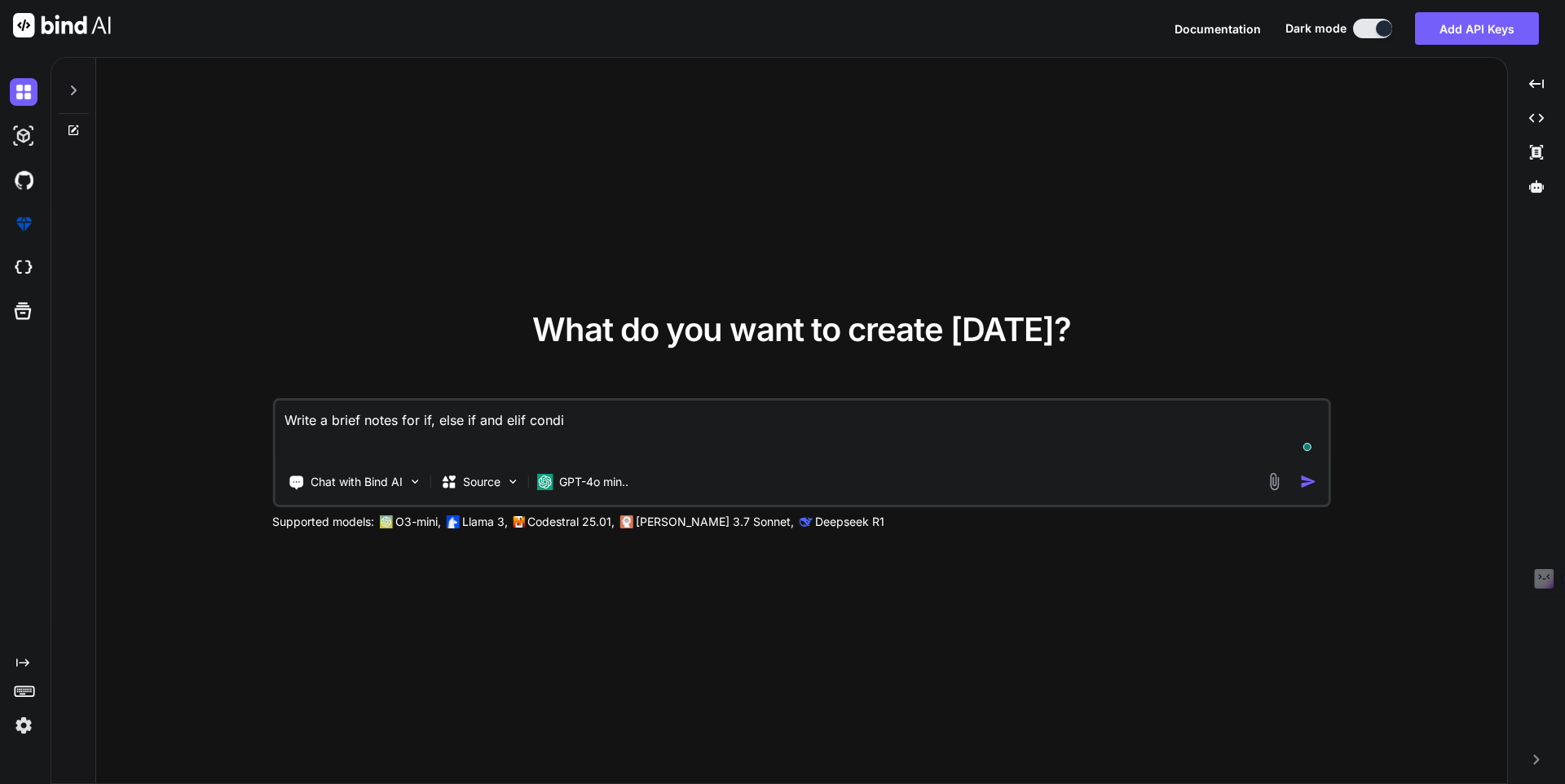
type textarea "x"
type textarea "Write a brief notes for if, else if and elif conditi"
type textarea "x"
type textarea "Write a brief notes for if, else if and elif conditio"
type textarea "x"
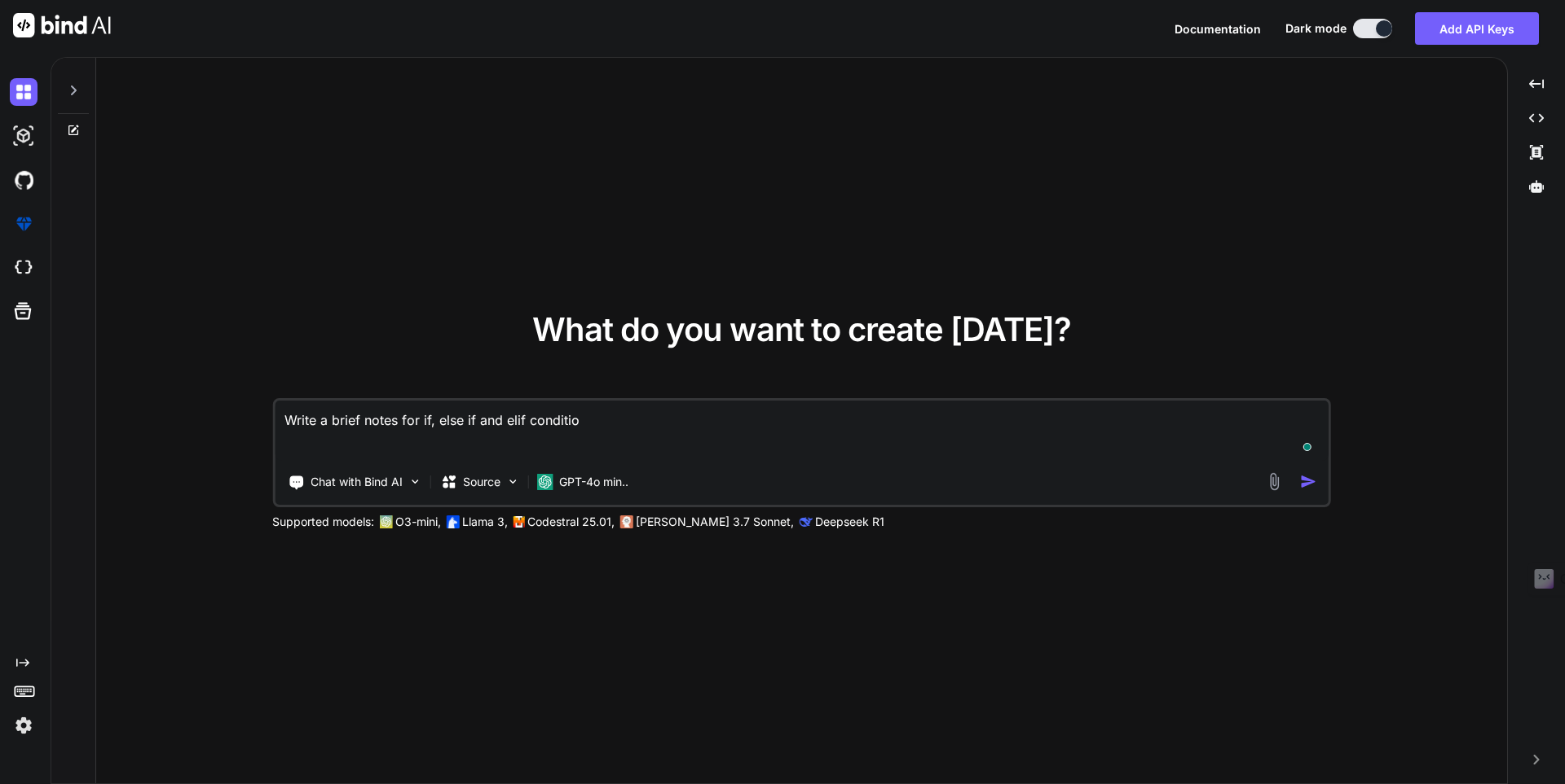
type textarea "Write a brief notes for if, else if and elif condition"
type textarea "x"
type textarea "Write a brief notes for if, else if and elif condition"
type textarea "x"
type textarea "Write a brief notes for if, else if and elif condition w"
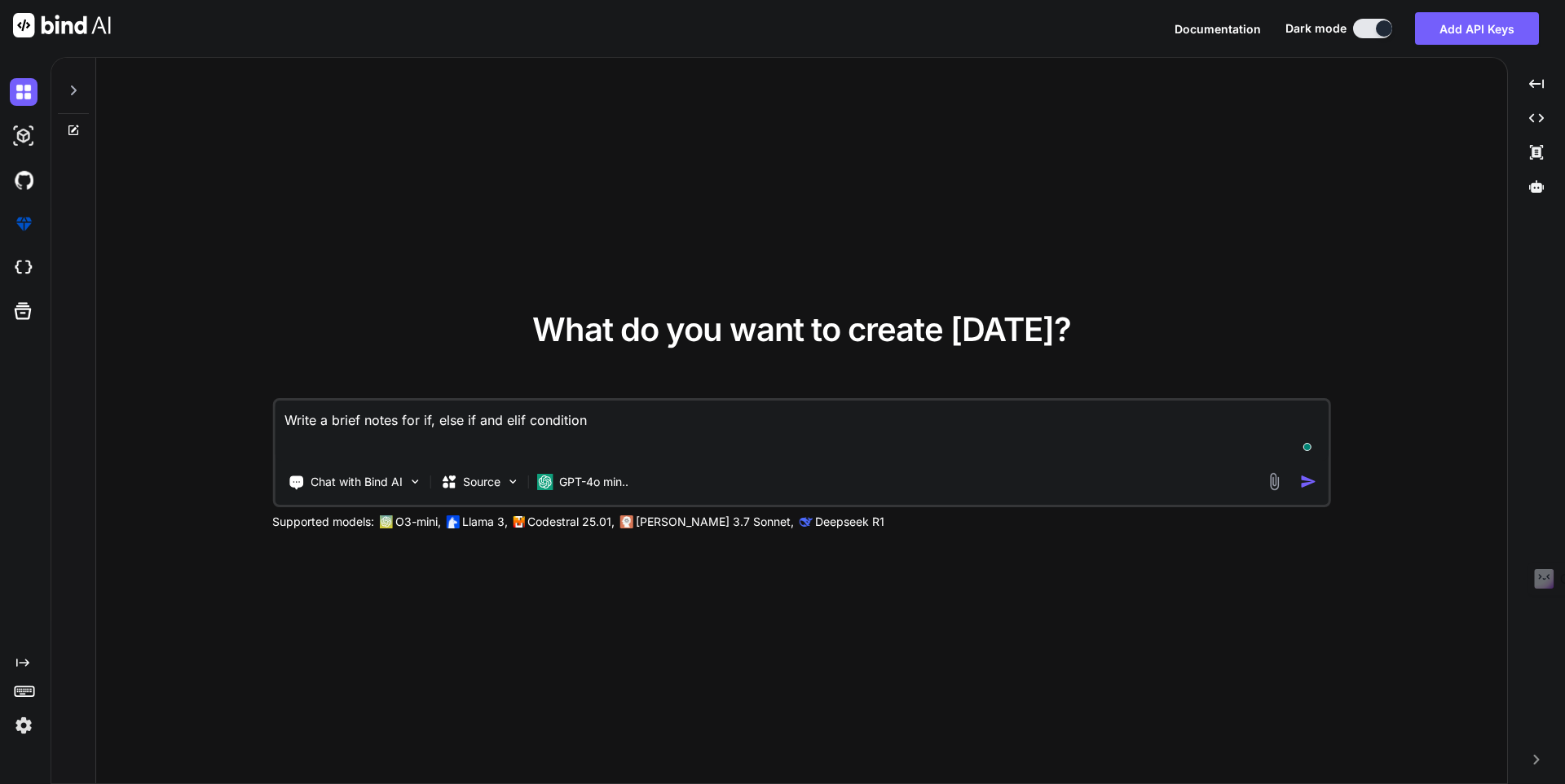
type textarea "x"
type textarea "Write a brief notes for if, else if and elif condition wi"
type textarea "x"
type textarea "Write a brief notes for if, else if and elif condition wit"
type textarea "x"
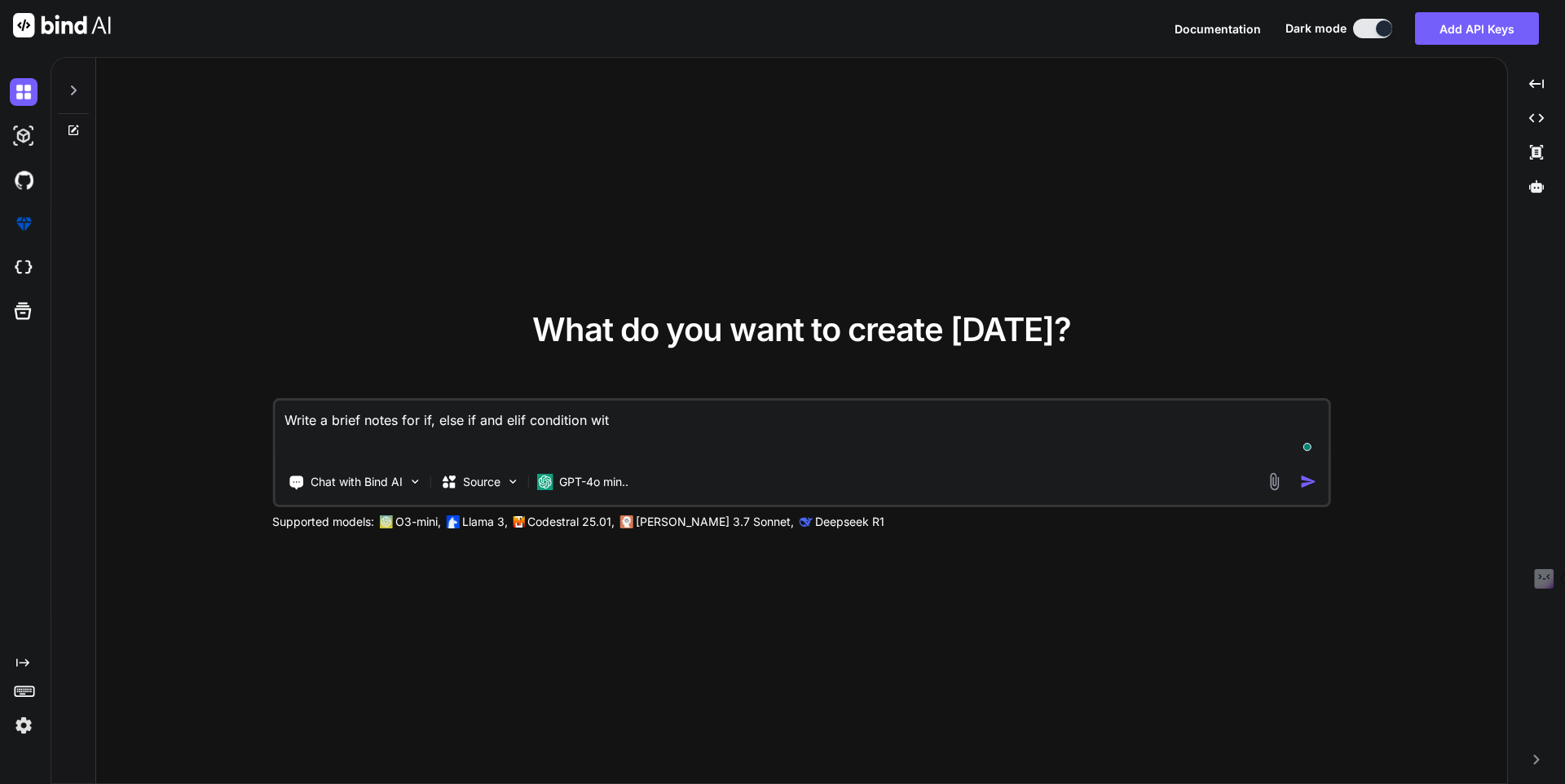
type textarea "Write a brief notes for if, else if and elif condition with"
type textarea "x"
type textarea "Write a brief notes for if, else if and elif condition with"
type textarea "x"
type textarea "Write a brief notes for if, else if and elif condition with e"
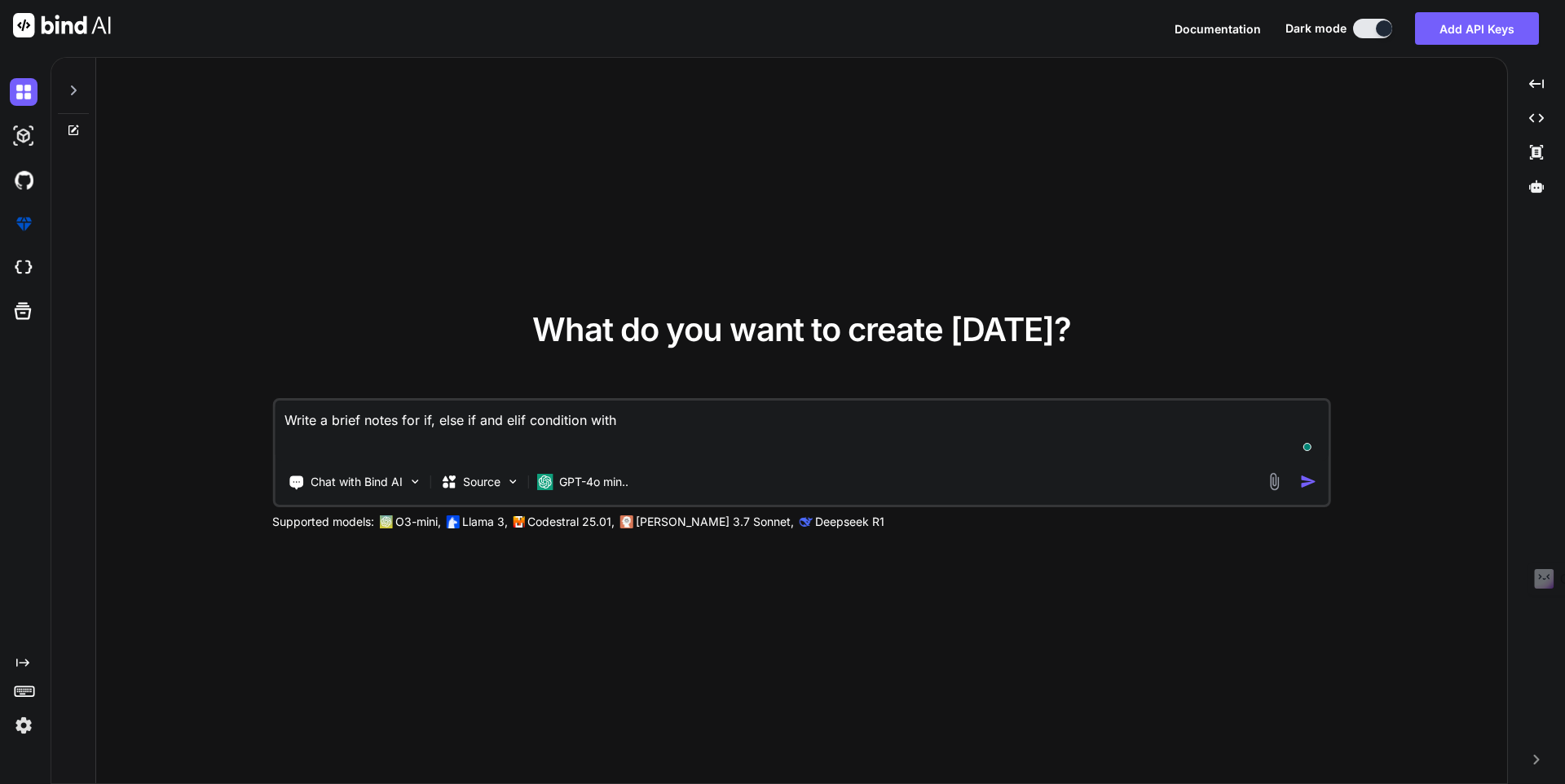
type textarea "x"
type textarea "Write a brief notes for if, else if and elif condition with ex"
type textarea "x"
type textarea "Write a brief notes for if, else if and elif condition with exa"
type textarea "x"
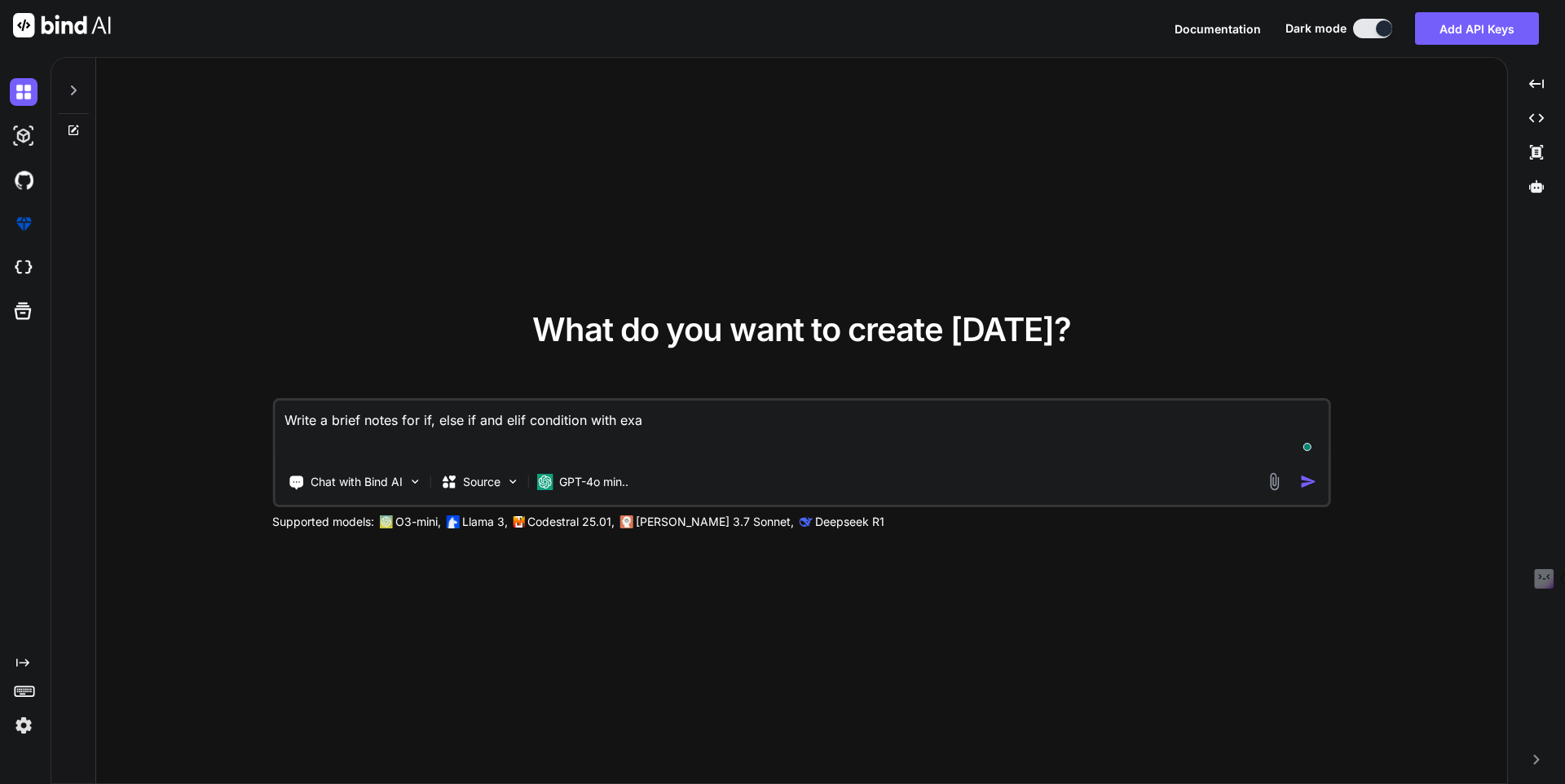
type textarea "Write a brief notes for if, else if and elif condition with exam"
type textarea "x"
type textarea "Write a brief notes for if, else if and elif condition with examp"
type textarea "x"
type textarea "Write a brief notes for if, else if and elif condition with exampl"
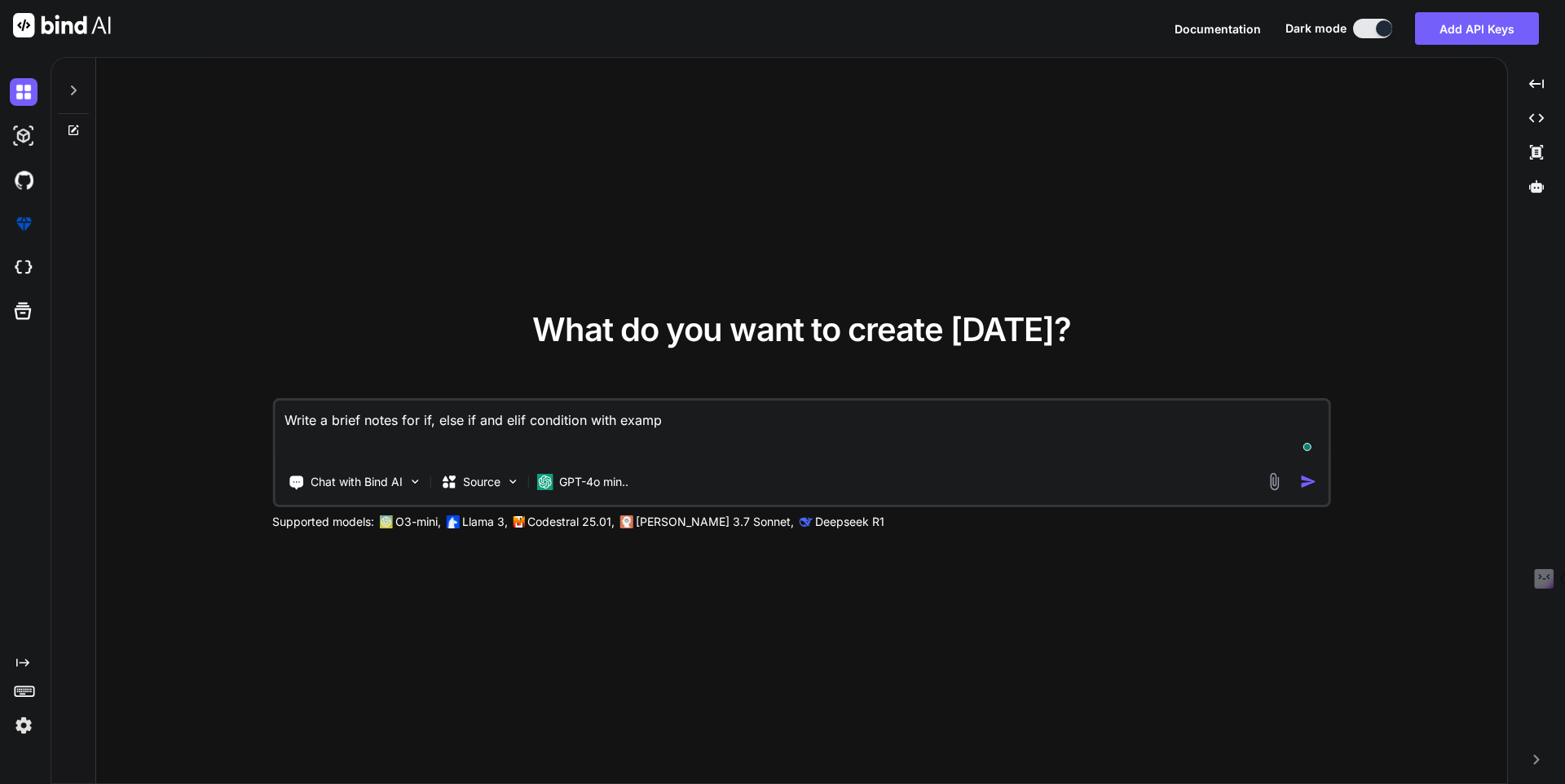
type textarea "x"
type textarea "Write a brief notes for if, else if and elif condition with example"
type textarea "x"
type textarea "Write a brief notes for if, else if and elif condition with example"
type textarea "x"
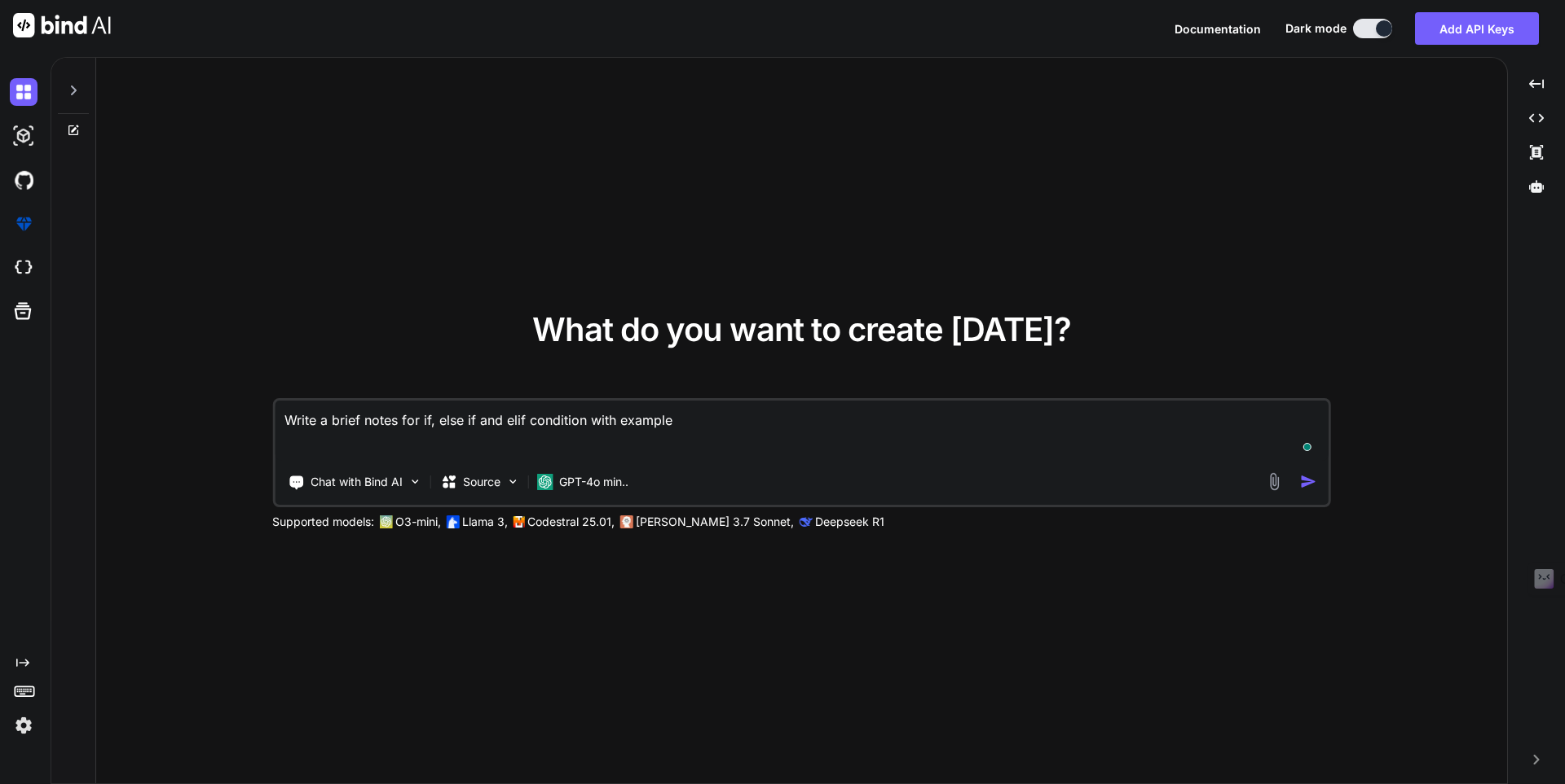
type textarea "Write a brief notes for if, else if and elif condition with example i"
type textarea "x"
type textarea "Write a brief notes for if, else if and elif condition with example in"
type textarea "x"
type textarea "Write a brief notes for if, else if and elif condition with example in"
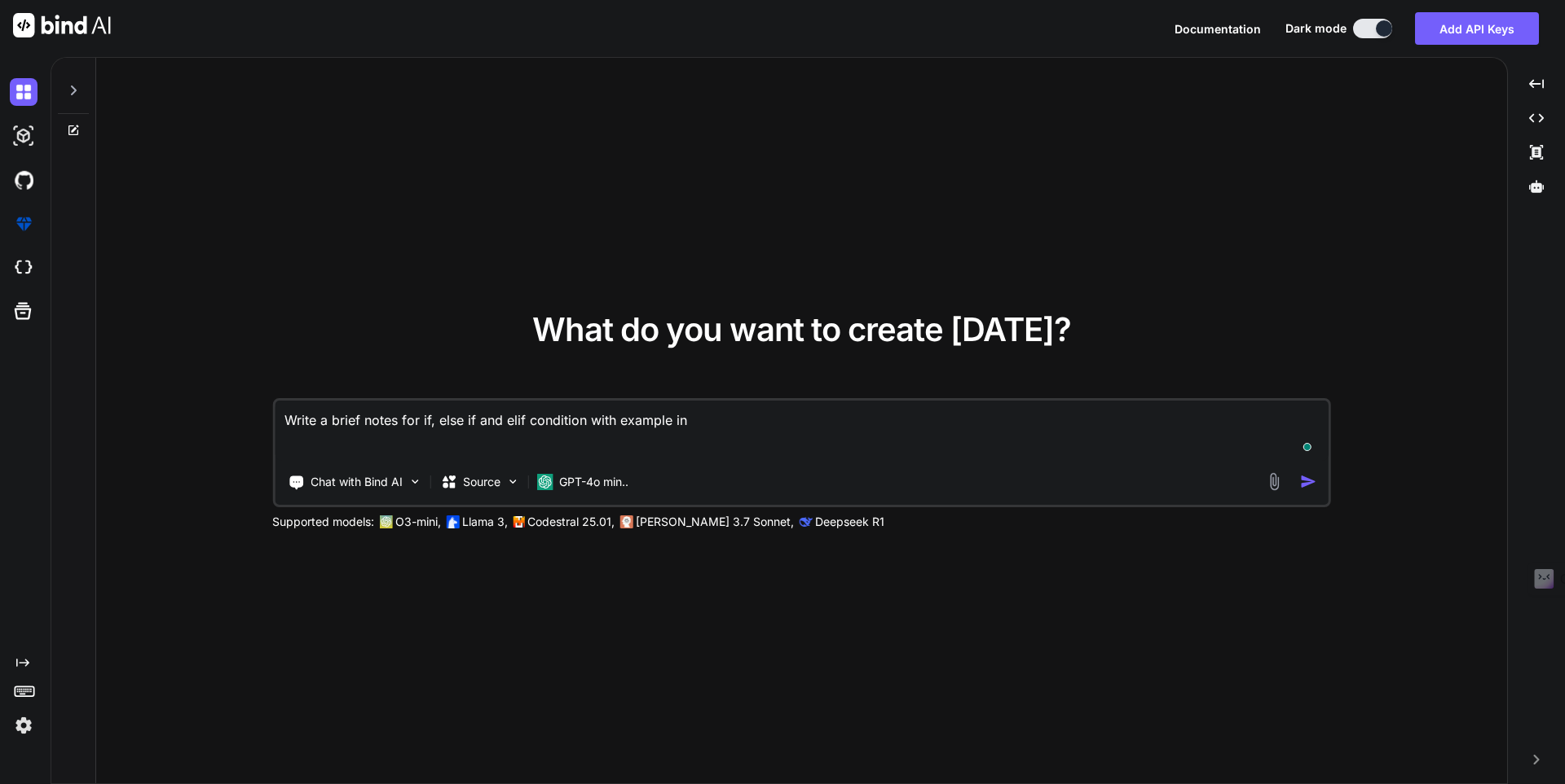
type textarea "x"
type textarea "Write a brief notes for if, else if and elif condition with example in p"
type textarea "x"
type textarea "Write a brief notes for if, else if and elif condition with example in py"
type textarea "x"
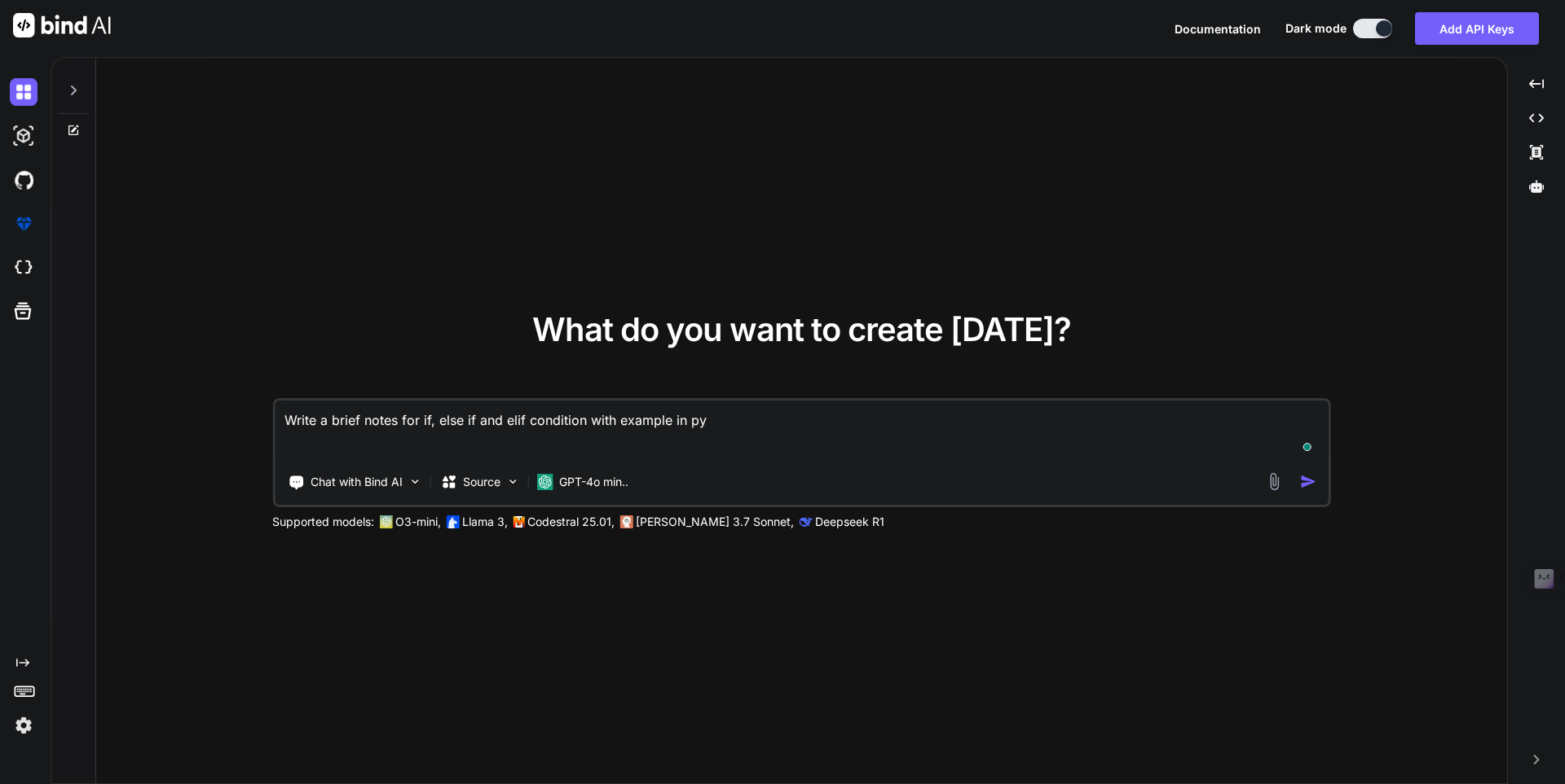
type textarea "Write a brief notes for if, else if and elif condition with example in pyt"
type textarea "x"
type textarea "Write a brief notes for if, else if and elif condition with example in pyth"
type textarea "x"
type textarea "Write a brief notes for if, else if and elif condition with example in pytho"
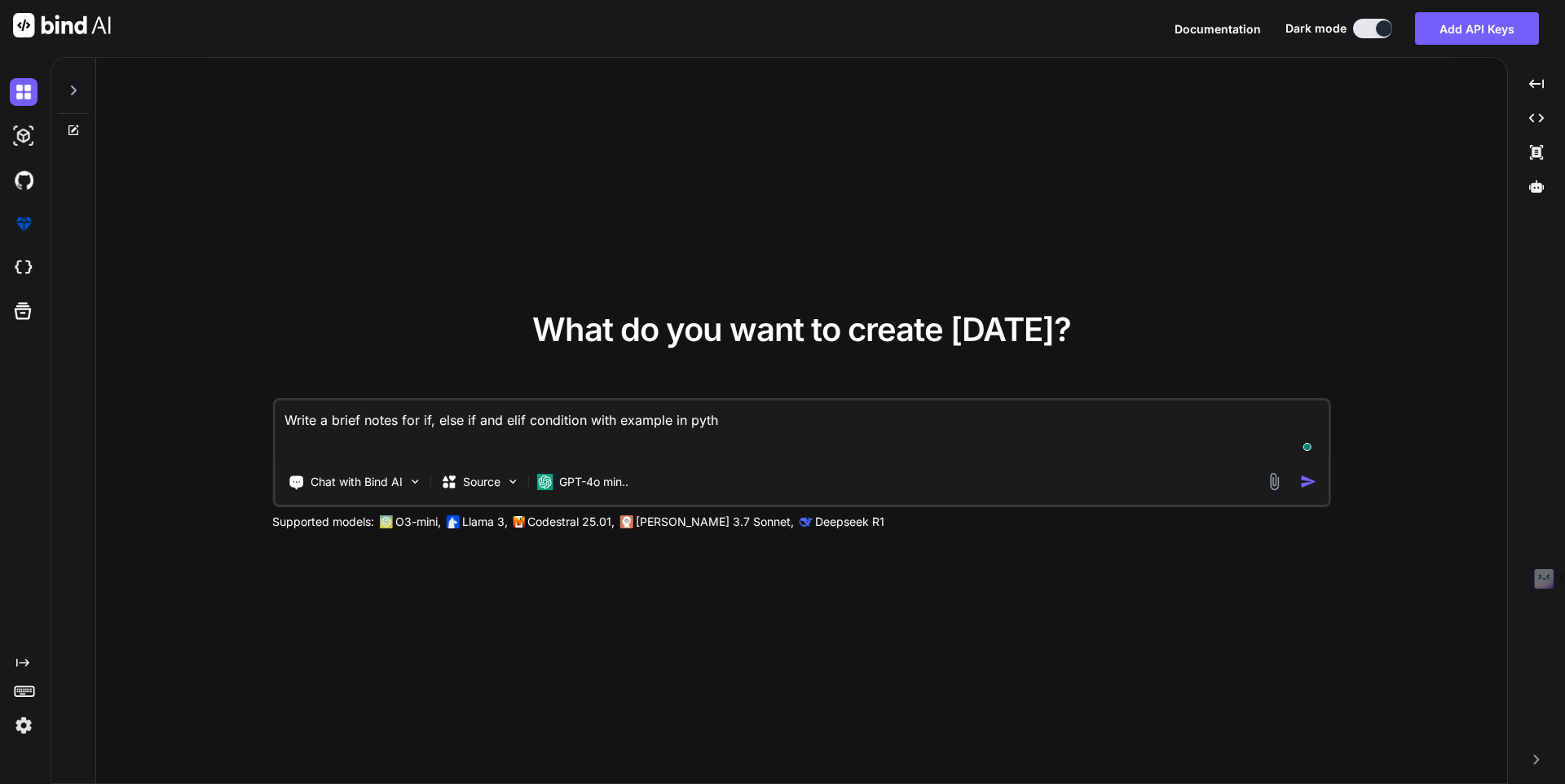
type textarea "x"
type textarea "Write a brief notes for if, else if and elif condition with example in python"
type textarea "x"
type textarea "Write a brief notes for if, else if and elif condition with example in python"
type textarea "x"
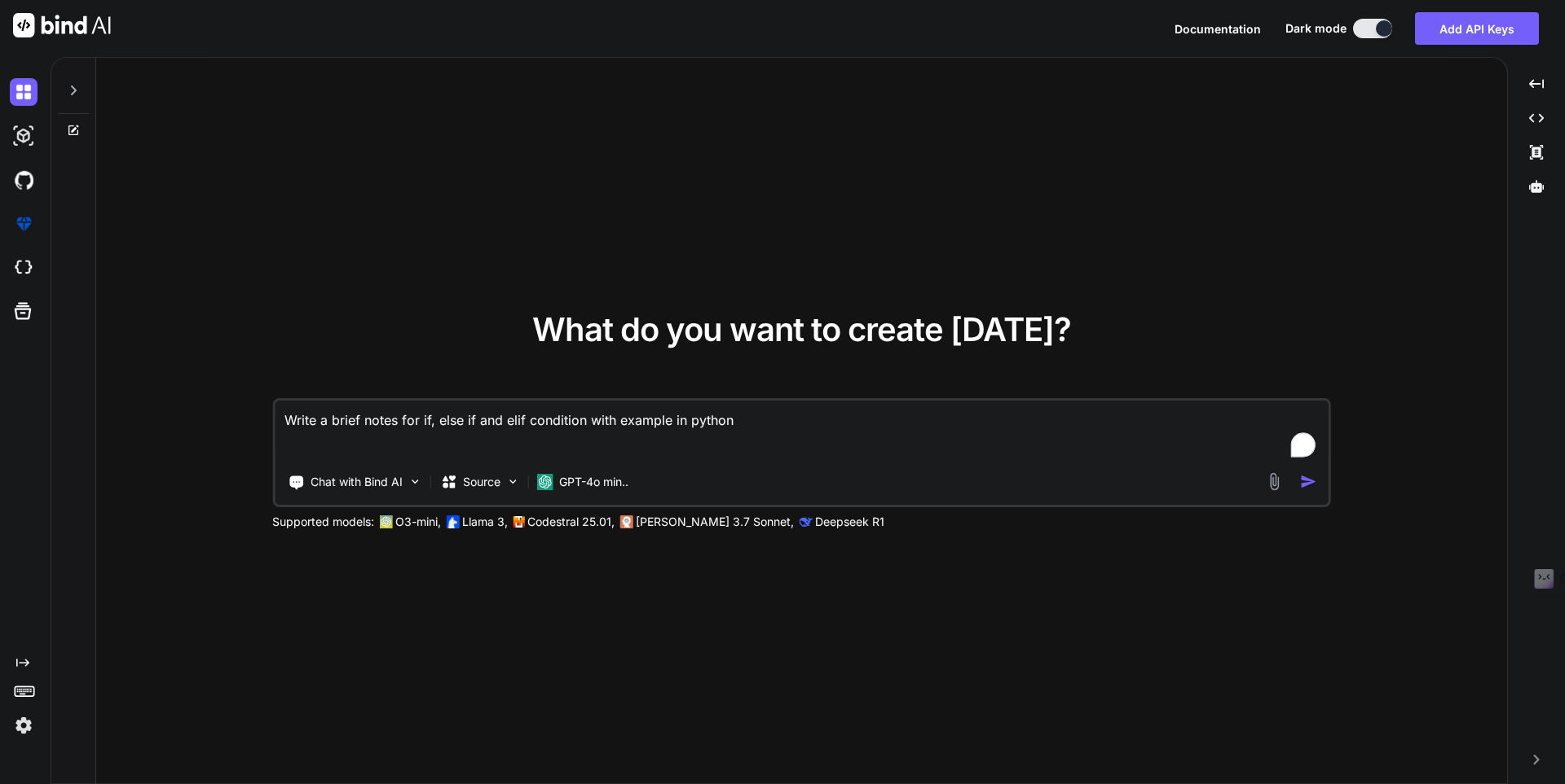
type textarea "Write a brief notes for if, else if and elif condition with example in python s"
type textarea "x"
type textarea "Write a brief notes for if, else if and elif condition with example in python si"
type textarea "x"
type textarea "Write a brief notes for if, else if and elif condition with example in python s…"
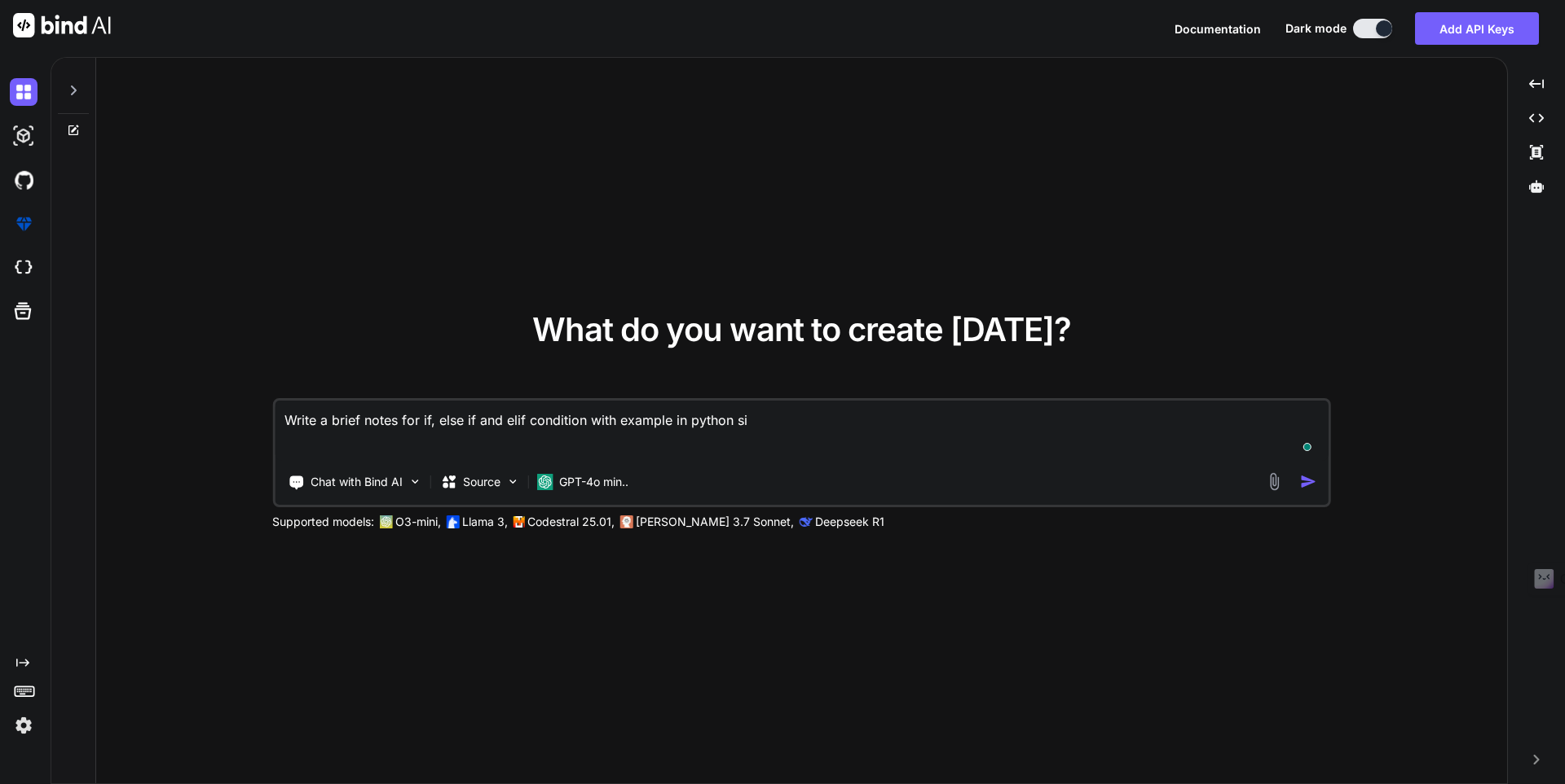
type textarea "x"
type textarea "Write a brief notes for if, else if and elif condition with example in python s…"
type textarea "x"
type textarea "Write a brief notes for if, else if and elif condition with example in python s…"
type textarea "x"
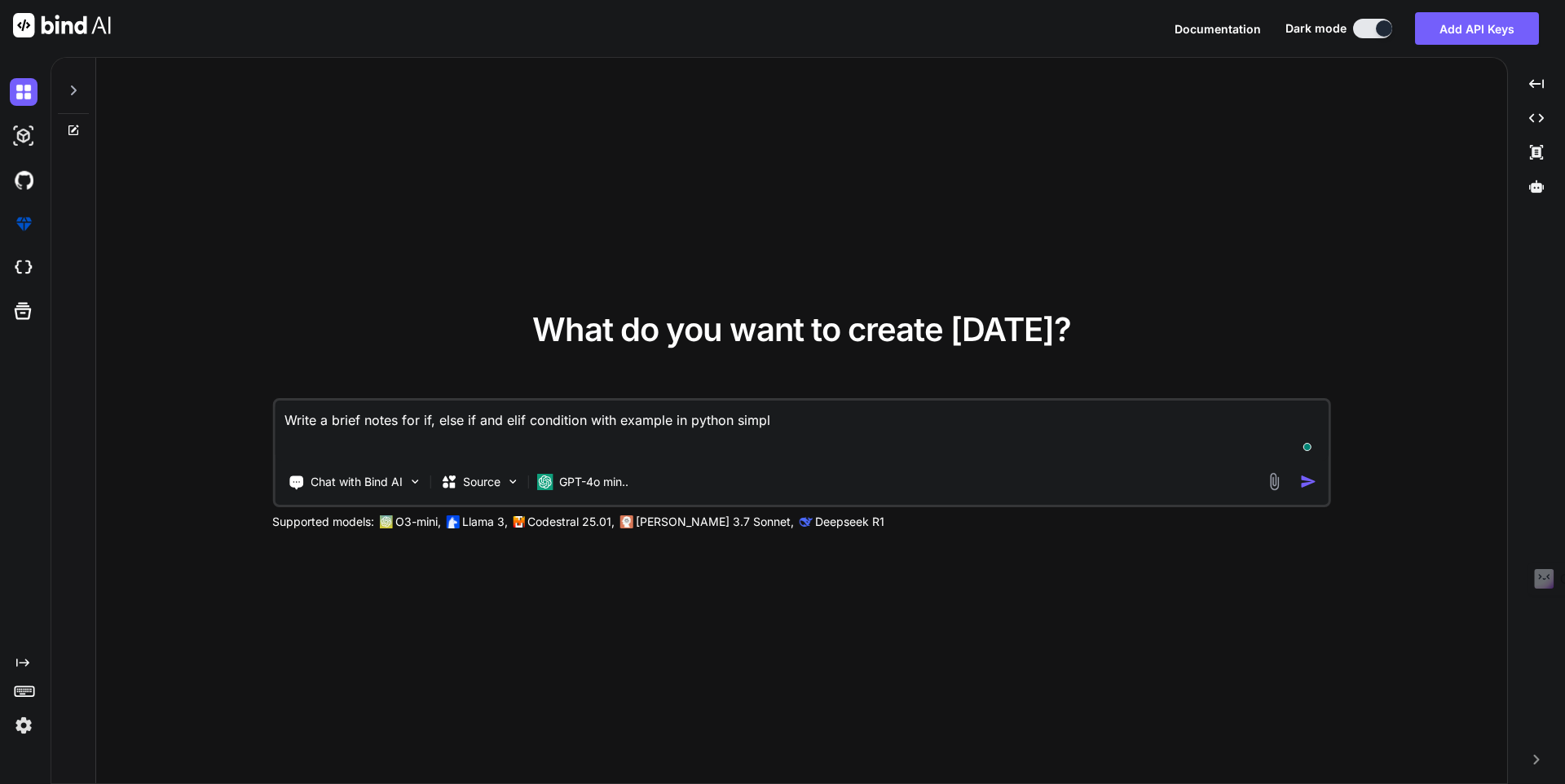
type textarea "Write a brief notes for if, else if and elif condition with example in python s…"
type textarea "x"
type textarea "Write a brief notes for if, else if and elif condition with example in python s…"
type textarea "x"
type textarea "Write a brief notes for if, else if and elif condition with example in python s…"
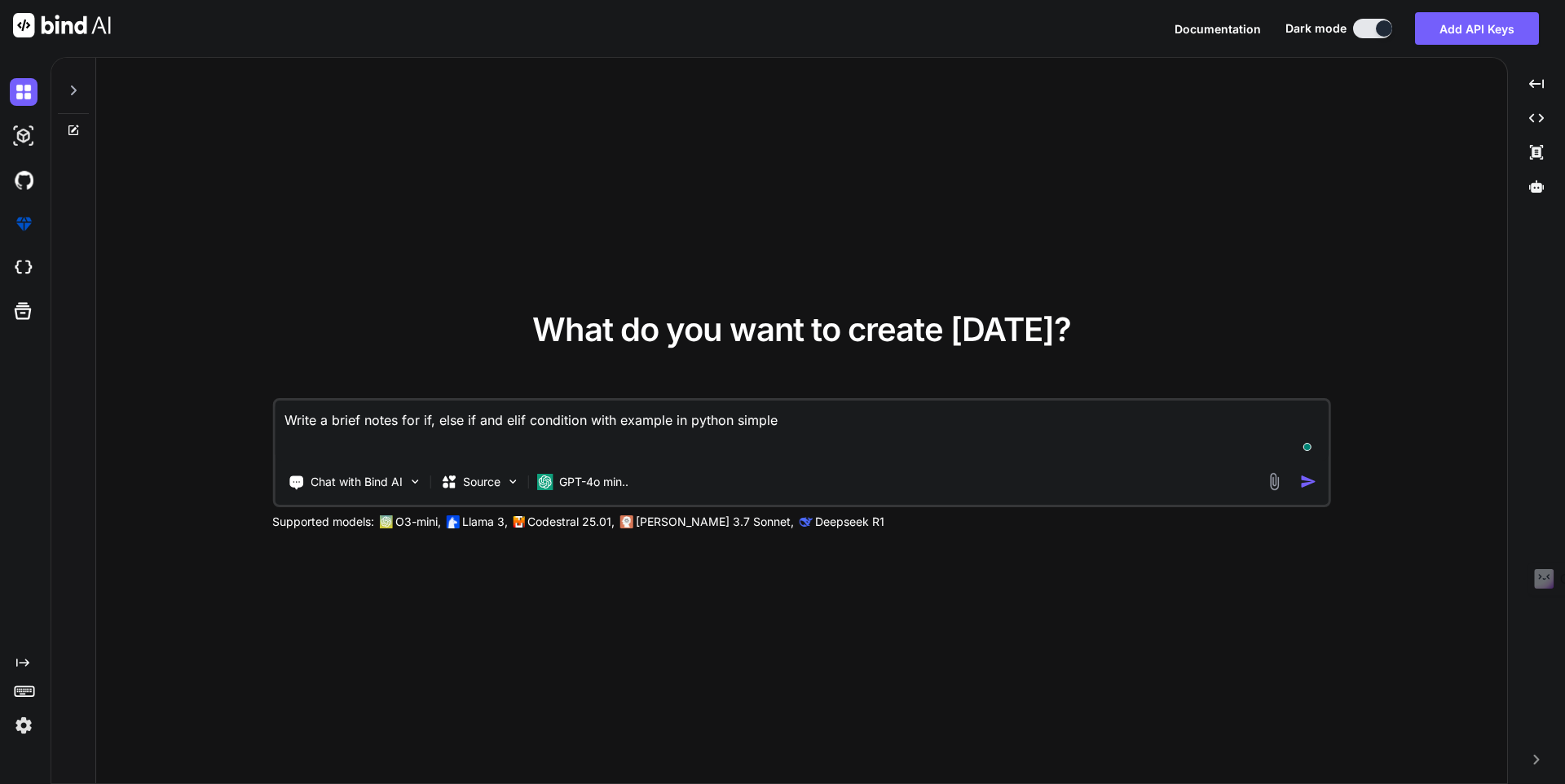
type textarea "x"
type textarea "Write a brief notes for if, else if and elif condition with example in python s…"
type textarea "x"
type textarea "Write a brief notes for if, else if and elif condition with example in python s…"
type textarea "x"
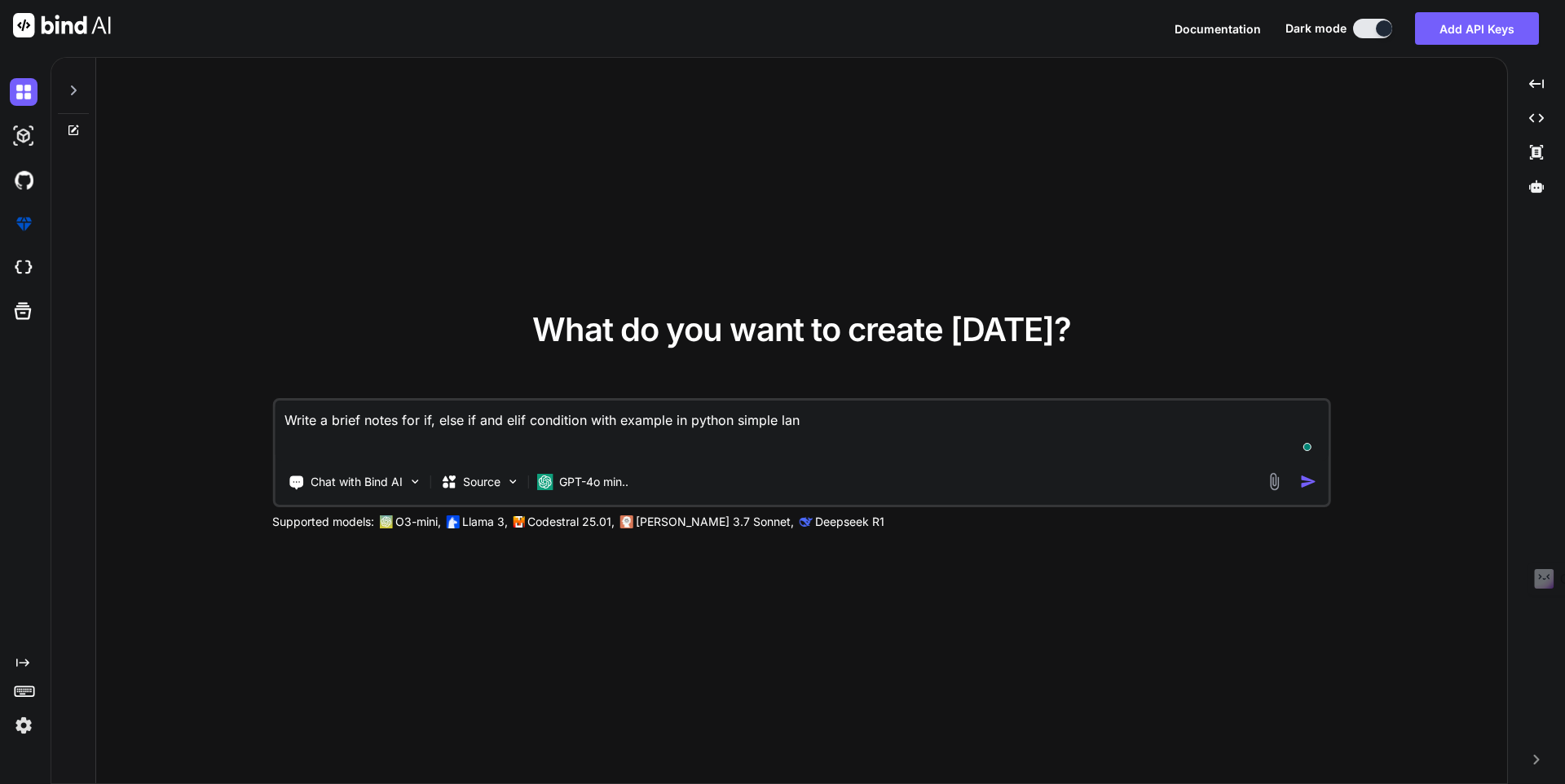
type textarea "Write a brief notes for if, else if and elif condition with example in python s…"
type textarea "x"
type textarea "Write a brief notes for if, else if and elif condition with example in python s…"
type textarea "x"
type textarea "Write a brief notes for if, else if and elif condition with example in python s…"
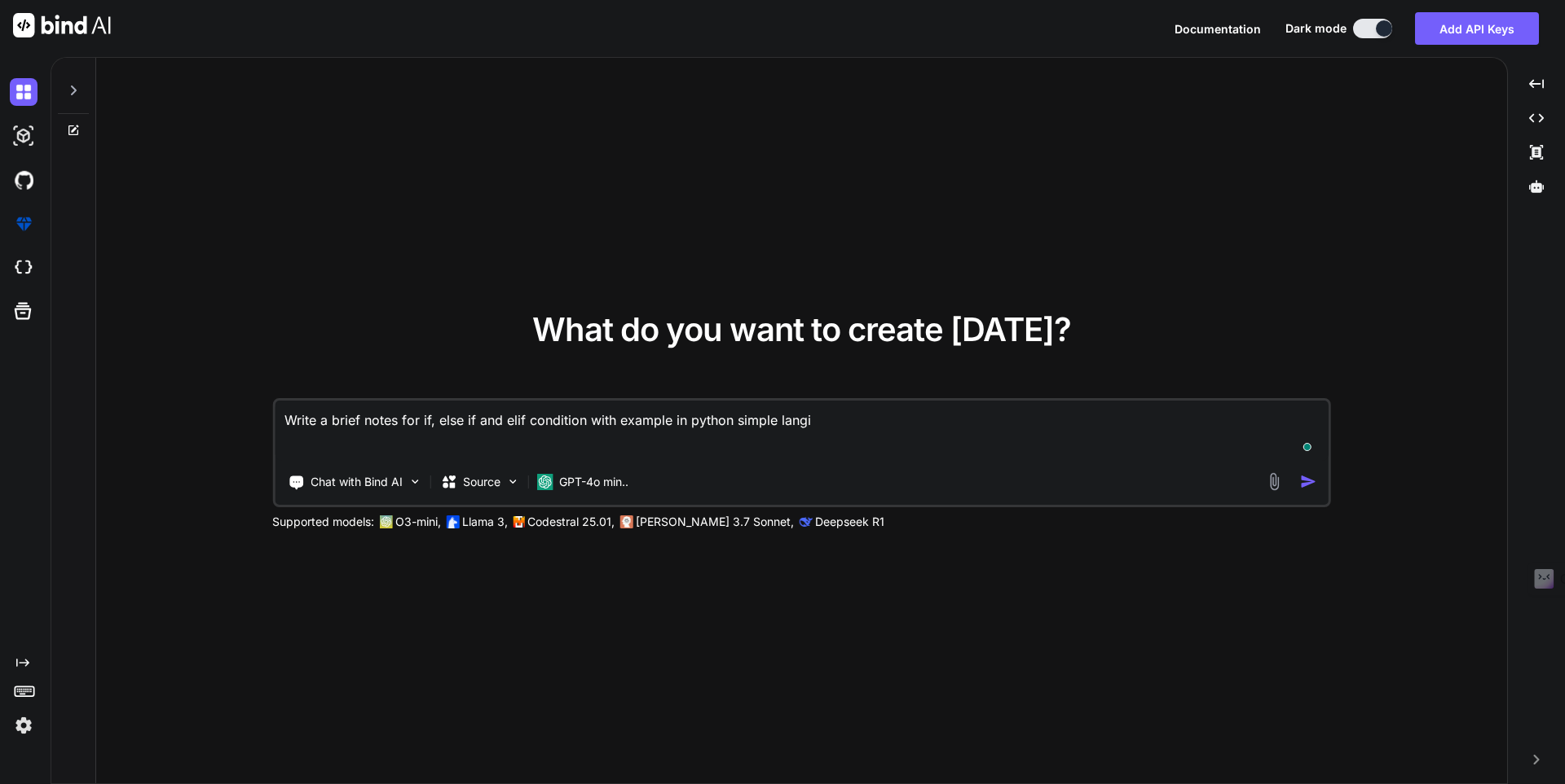
type textarea "x"
type textarea "Write a brief notes for if, else if and elif condition with example in python s…"
type textarea "x"
type textarea "Write a brief notes for if, else if and elif condition with example in python s…"
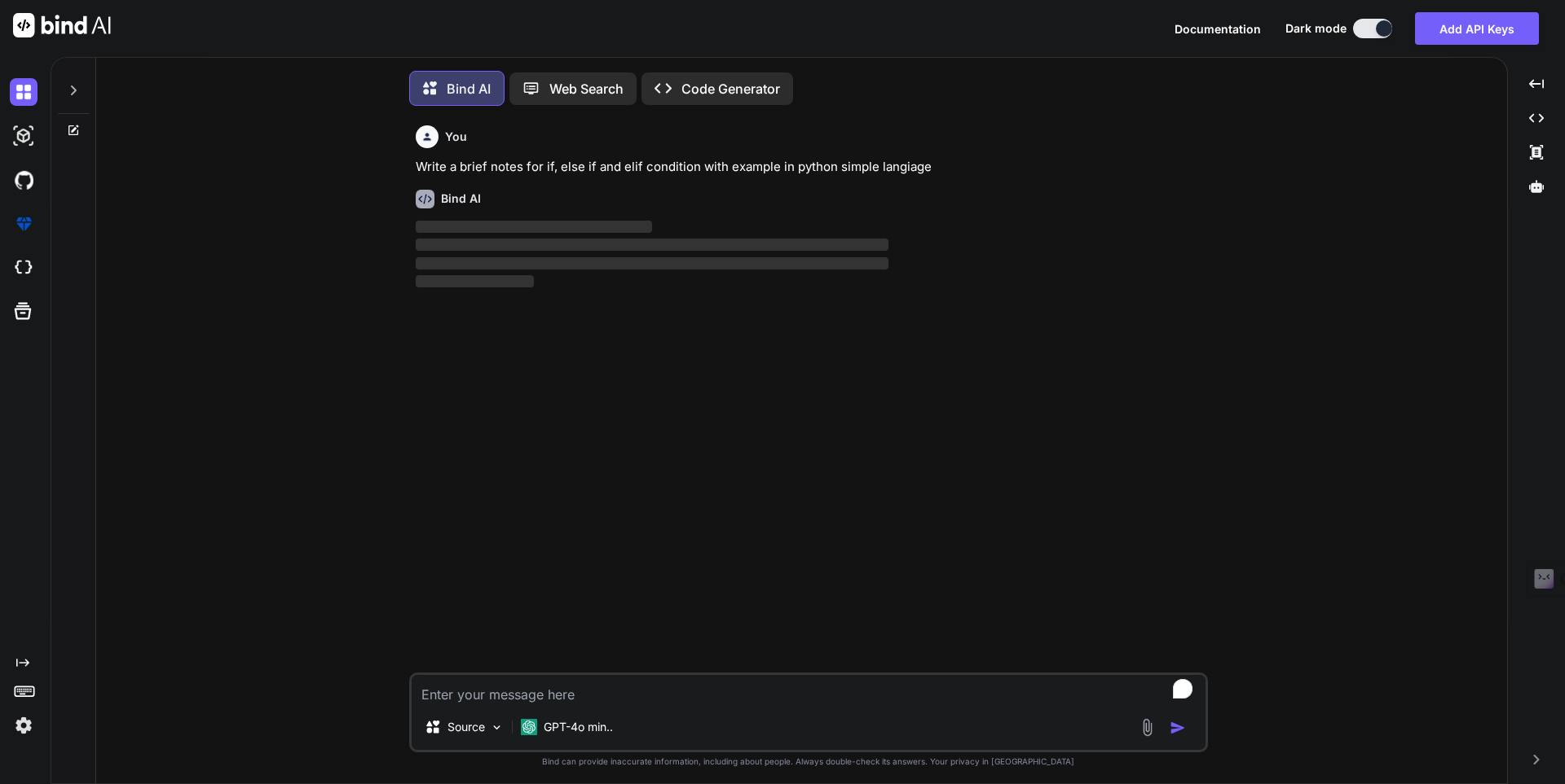
scroll to position [8, 0]
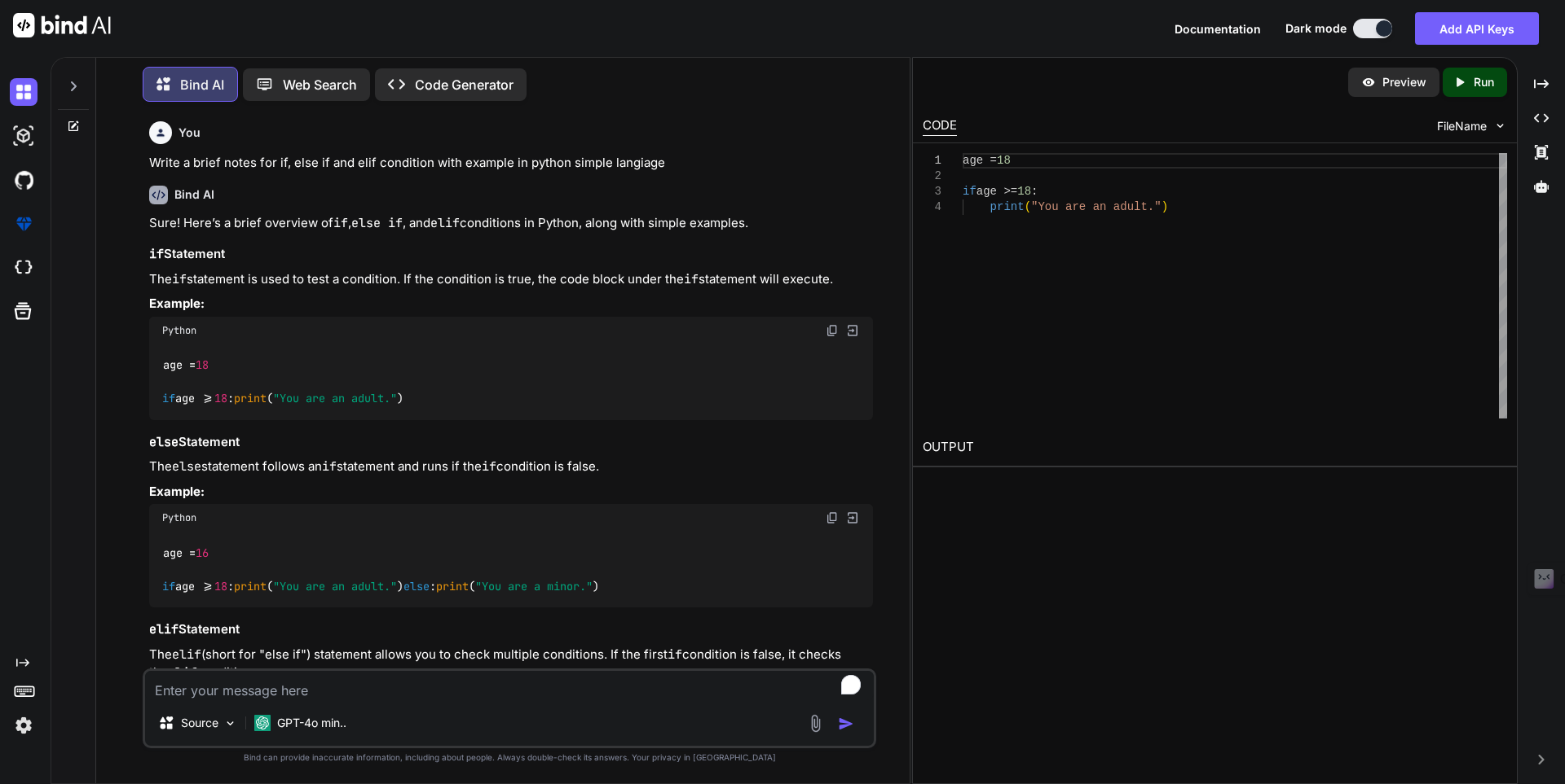
type textarea "x"
click at [1541, 94] on div "Created with Pixso." at bounding box center [1540, 84] width 34 height 28
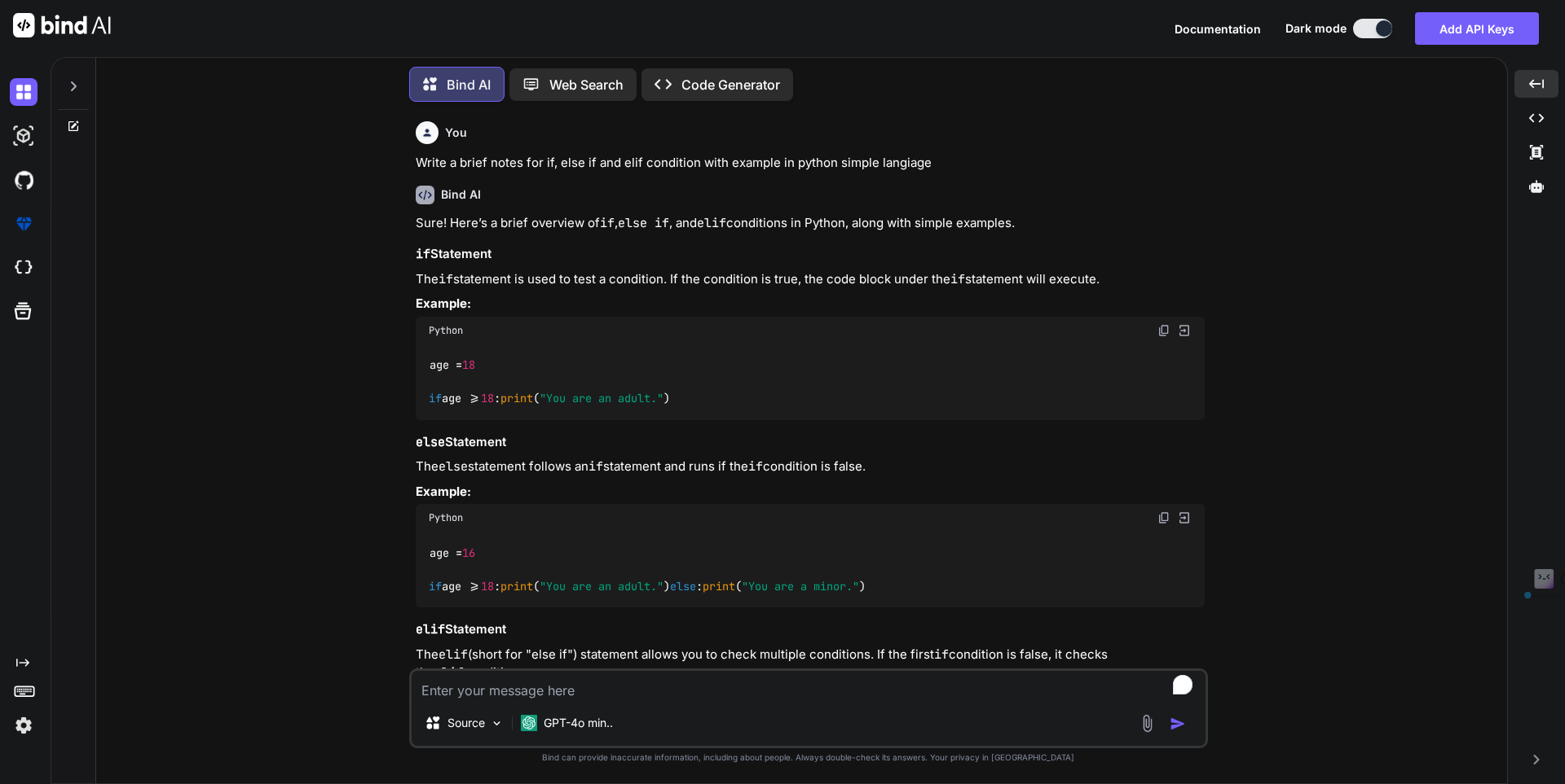
drag, startPoint x: 413, startPoint y: 251, endPoint x: 1153, endPoint y: 282, distance: 740.6
click at [1152, 283] on div "You Write a brief notes for if, else if and elif condition with example in pyth…" at bounding box center [809, 392] width 795 height 554
copy div "if Statement The if statement is used to test a condition. If the condition is …"
click at [1162, 327] on img at bounding box center [1163, 330] width 13 height 13
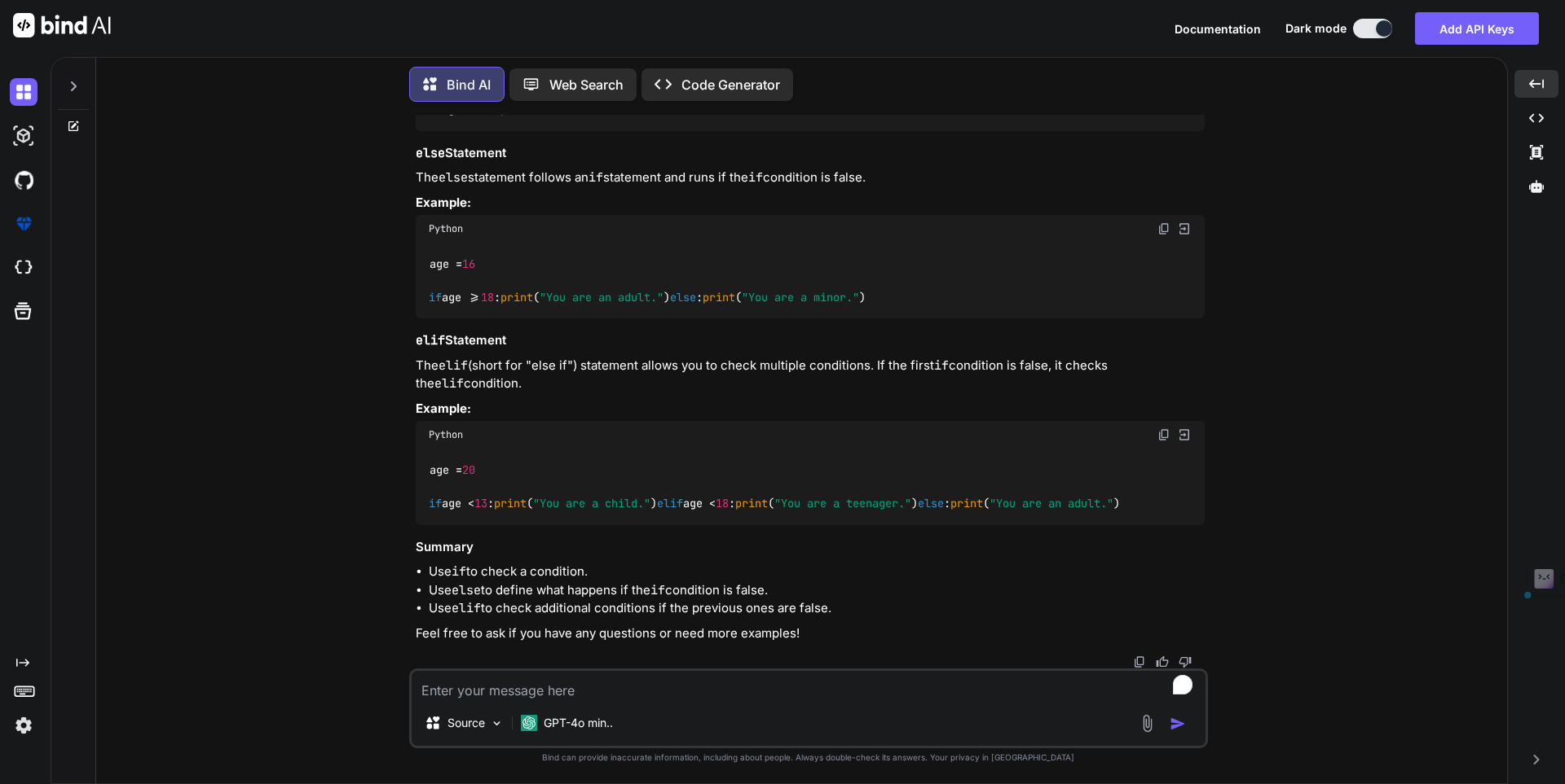
drag, startPoint x: 890, startPoint y: 153, endPoint x: 412, endPoint y: 134, distance: 478.4
click at [412, 134] on div "You Write a brief notes for if, else if and elif condition with example in pyth…" at bounding box center [809, 392] width 795 height 554
copy div "else Statement The else statement follows an if statement and runs if the if co…"
drag, startPoint x: 473, startPoint y: 416, endPoint x: 366, endPoint y: 357, distance: 122.2
click at [366, 357] on div "You Write a brief notes for if, else if and elif condition with example in pyth…" at bounding box center [808, 449] width 1397 height 669
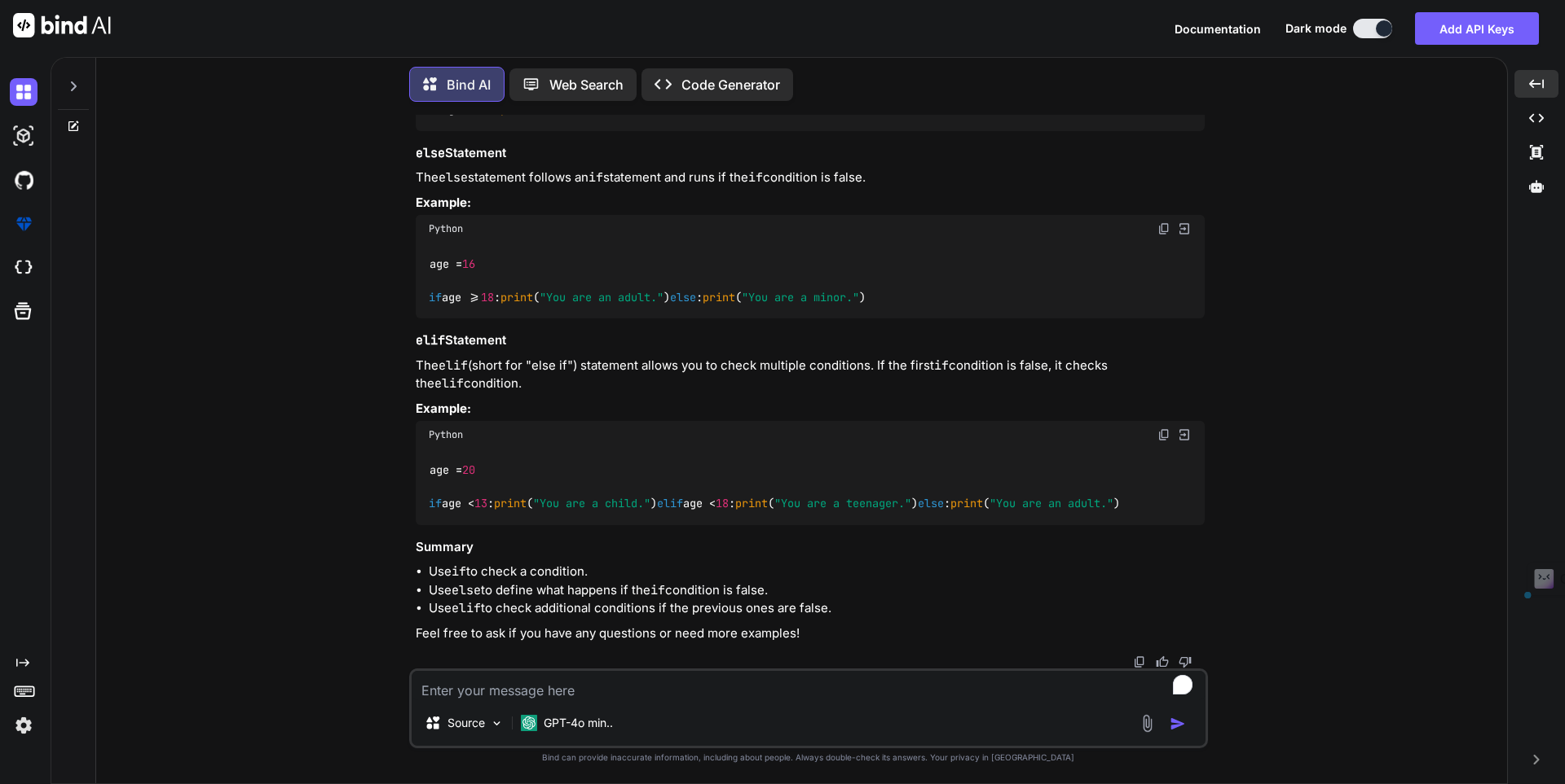
copy div "elif Statement The elif (short for "else if") statement allows you to check mul…"
click at [765, 449] on div "age = [DEMOGRAPHIC_DATA] if age < [DEMOGRAPHIC_DATA] : print ( "You are a child…" at bounding box center [810, 487] width 788 height 76
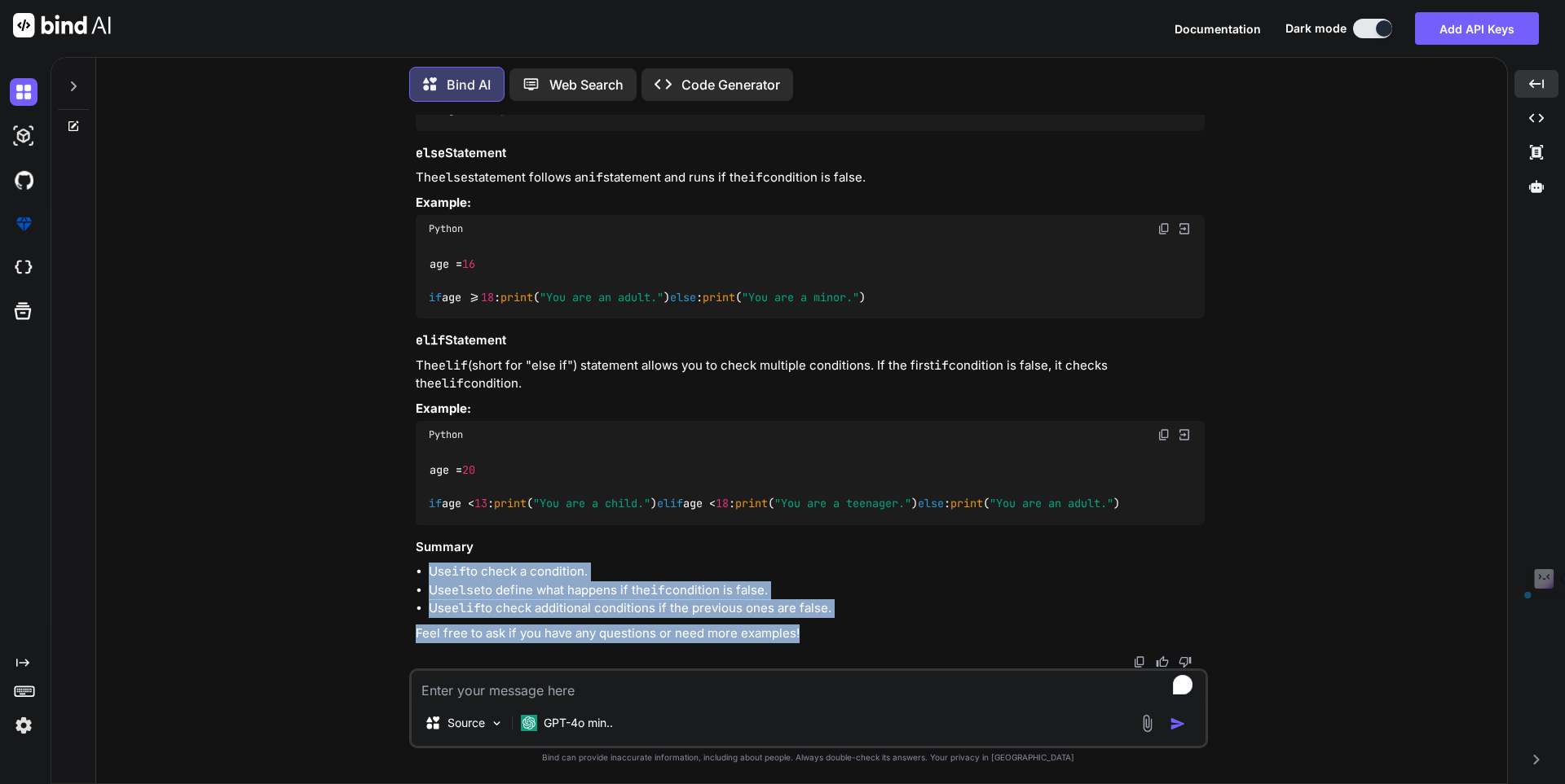
drag, startPoint x: 796, startPoint y: 632, endPoint x: 420, endPoint y: 556, distance: 383.6
click at [420, 556] on div "Sure! Here’s a brief overview of if , else if , and elif conditions in Python, …" at bounding box center [810, 284] width 788 height 718
click at [822, 626] on p "Feel free to ask if you have any questions or need more examples!" at bounding box center [810, 633] width 788 height 19
click at [863, 609] on li "Use elif to check additional conditions if the previous ones are false." at bounding box center [816, 609] width 776 height 19
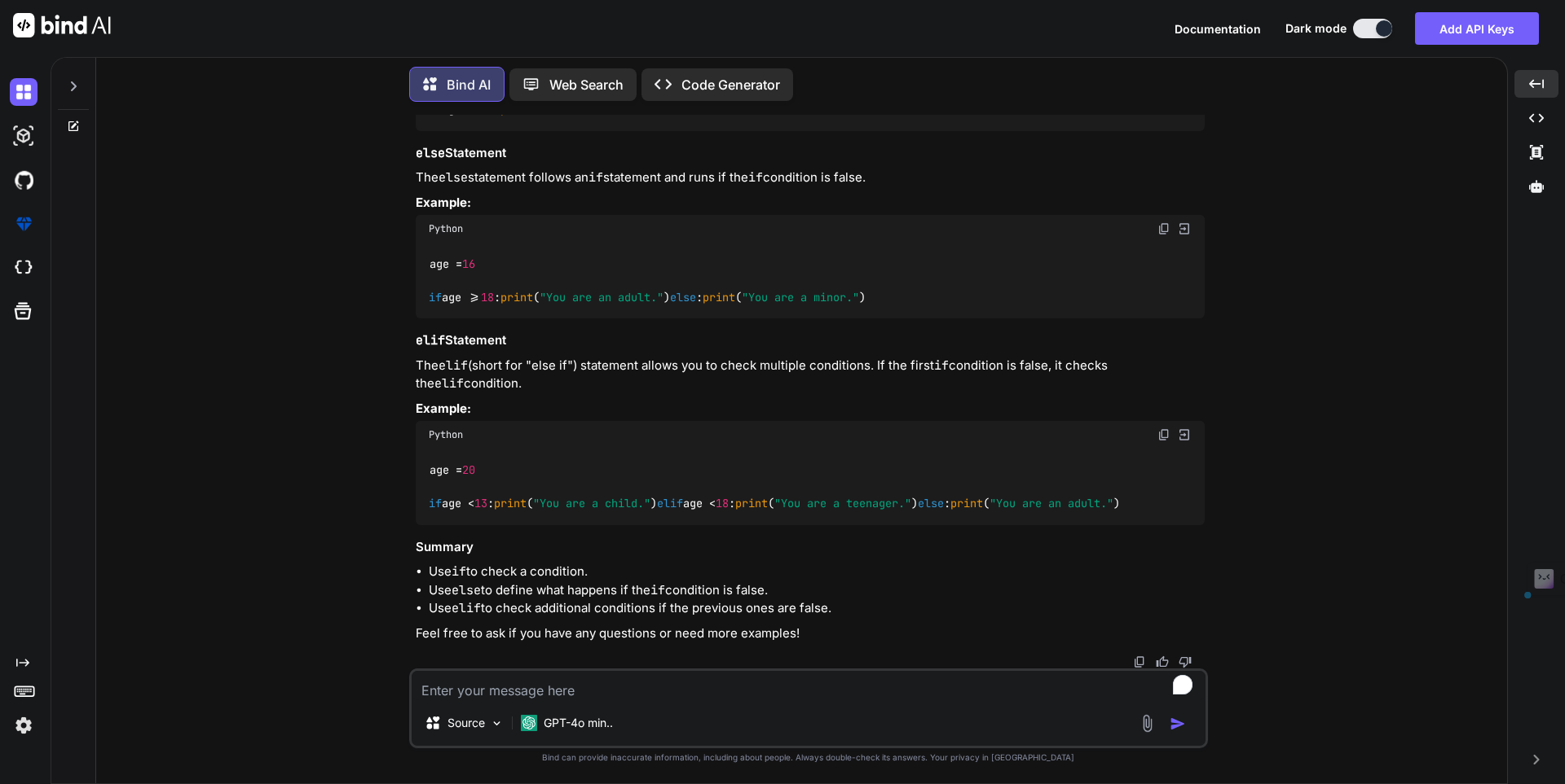
drag, startPoint x: 832, startPoint y: 609, endPoint x: 412, endPoint y: 547, distance: 424.6
click at [412, 547] on div "You Write a brief notes for if, else if and elif condition with example in pyth…" at bounding box center [809, 392] width 795 height 554
copy div "Summary Use if to check a condition. Use else to define what happens if the if …"
click at [1161, 421] on div "Python" at bounding box center [810, 434] width 788 height 28
click at [1162, 428] on img at bounding box center [1163, 434] width 13 height 13
